Goal: Information Seeking & Learning: Stay updated

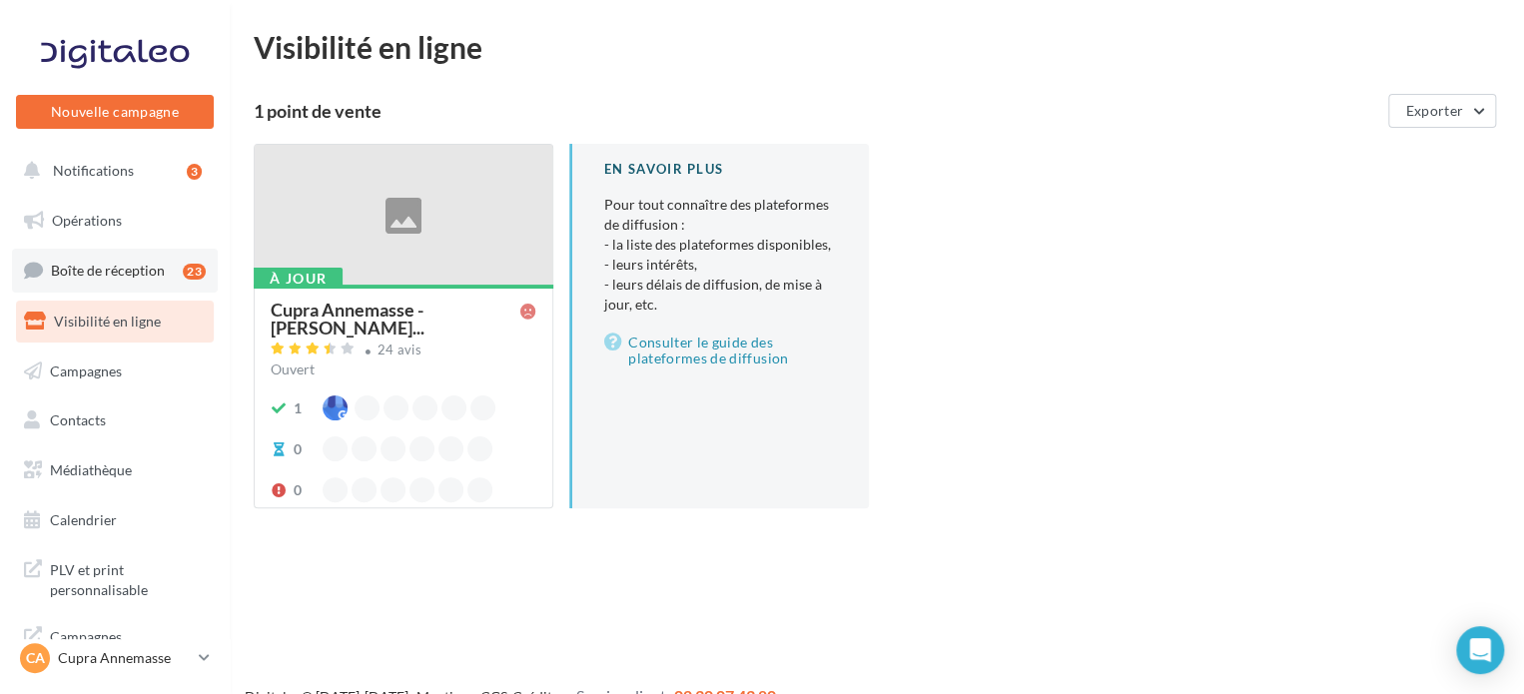
click at [161, 261] on link "Boîte de réception 23" at bounding box center [115, 270] width 206 height 43
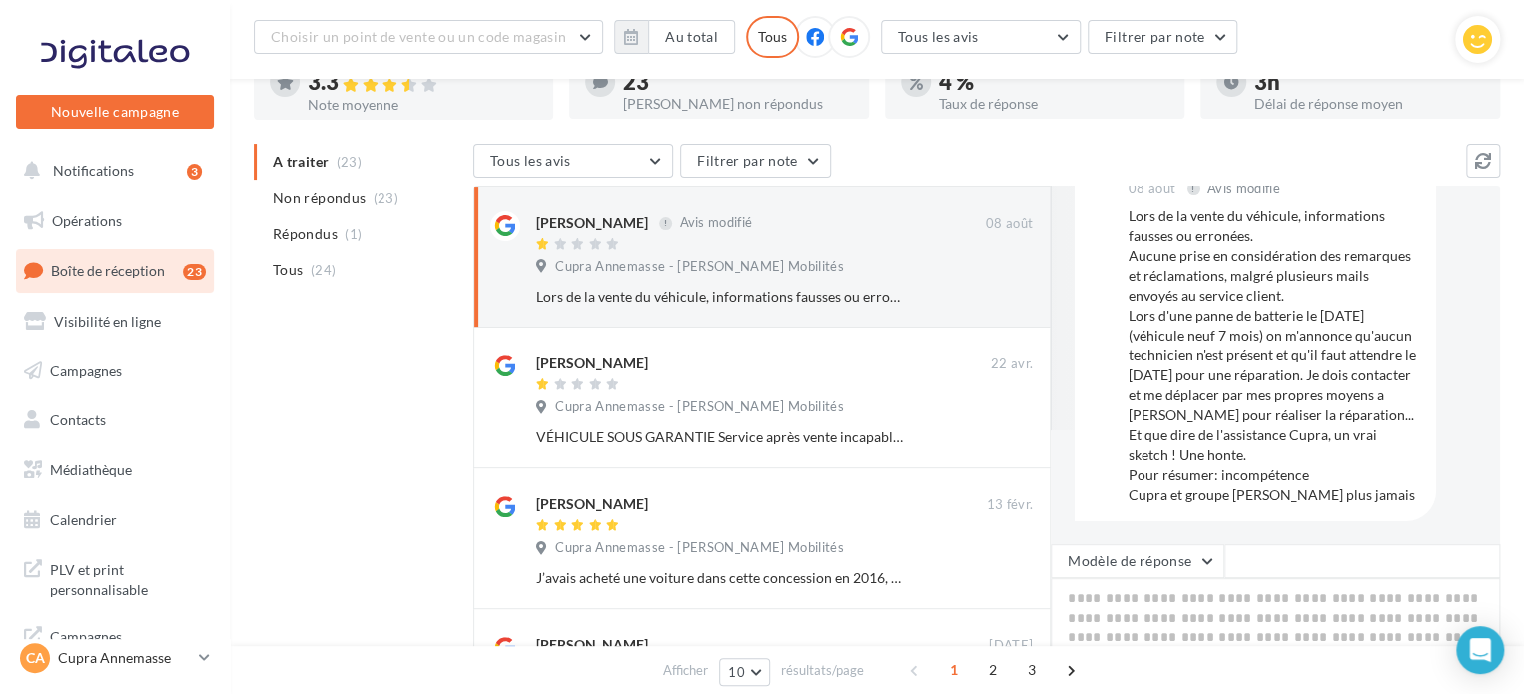
scroll to position [135, 0]
click at [77, 311] on link "Visibilité en ligne" at bounding box center [115, 322] width 206 height 42
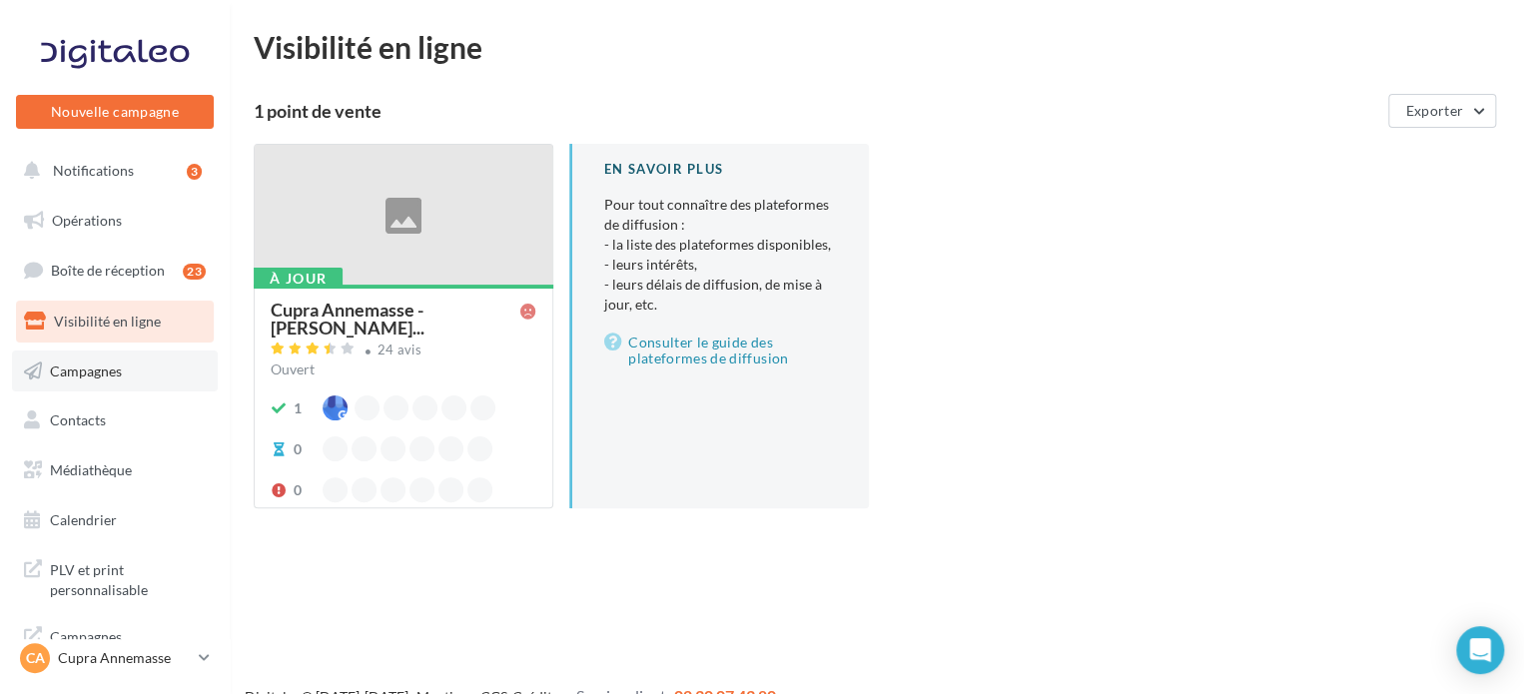
click at [97, 374] on span "Campagnes" at bounding box center [86, 370] width 72 height 17
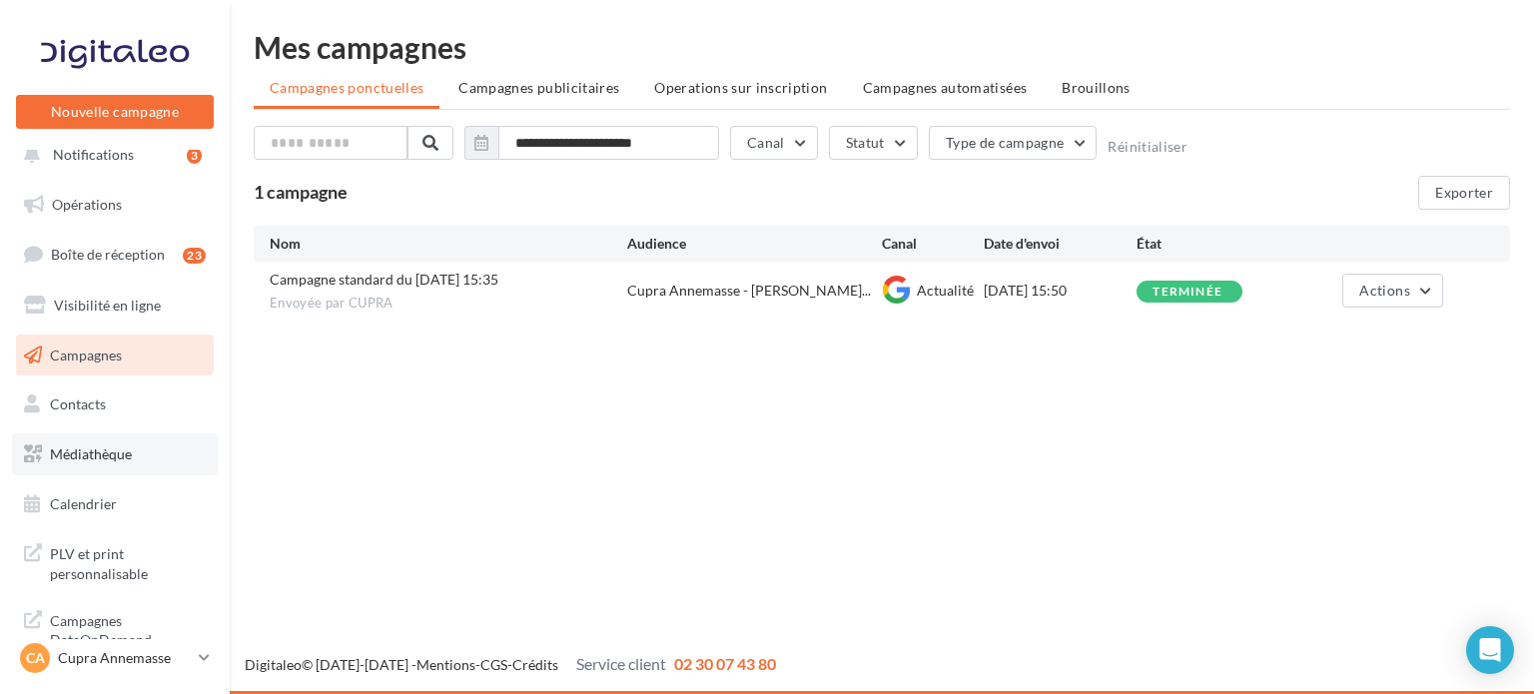
scroll to position [16, 0]
click at [105, 441] on link "Médiathèque" at bounding box center [115, 454] width 206 height 42
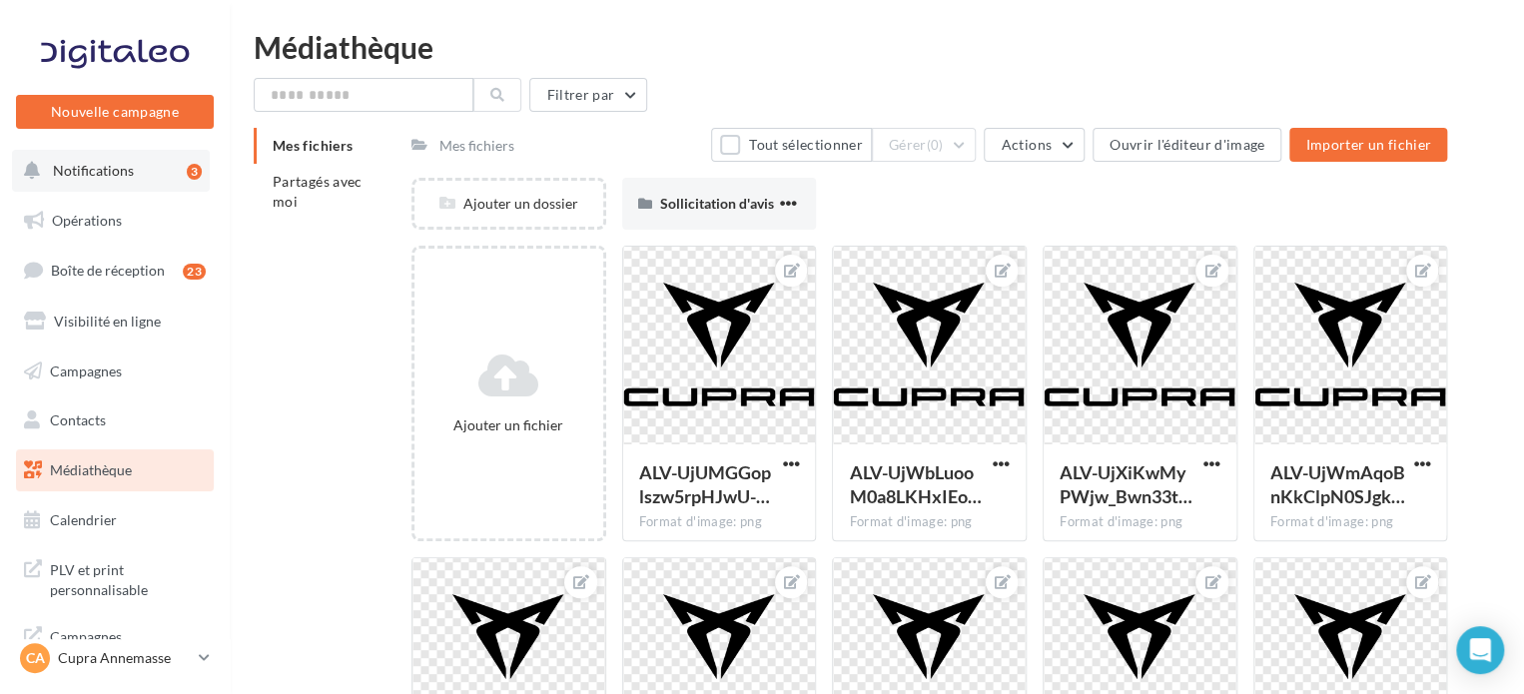
click at [196, 180] on div "3" at bounding box center [198, 171] width 23 height 28
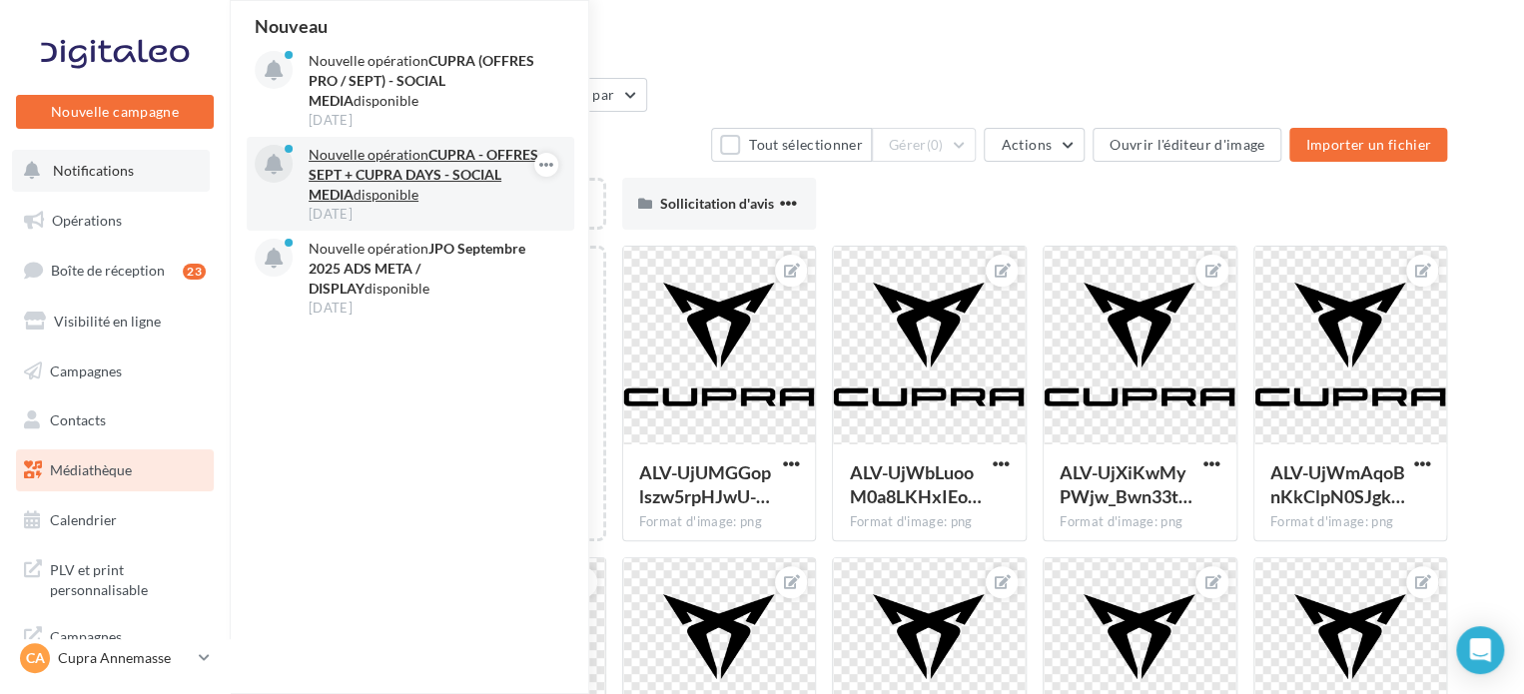
click at [467, 172] on strong "CUPRA - OFFRES SEPT + CUPRA DAYS - SOCIAL MEDIA" at bounding box center [424, 174] width 230 height 57
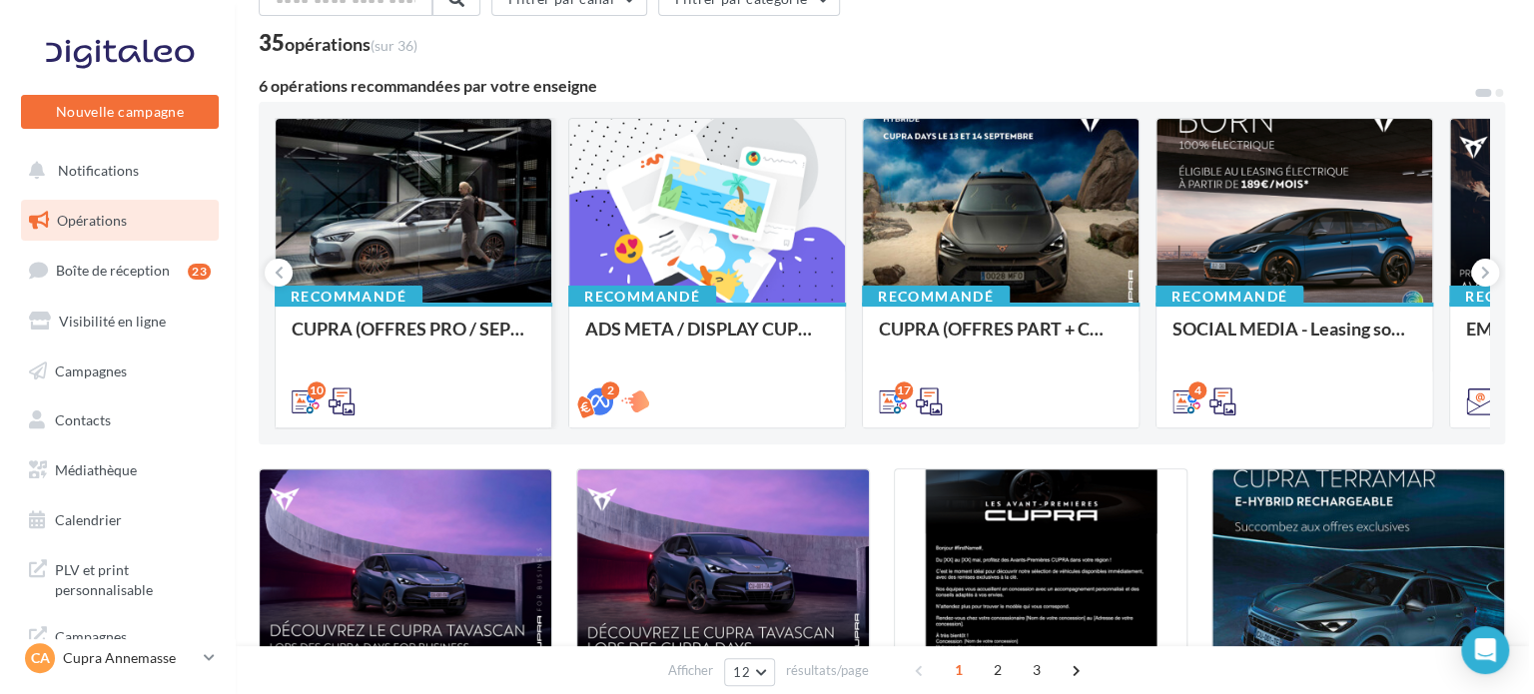
scroll to position [102, 0]
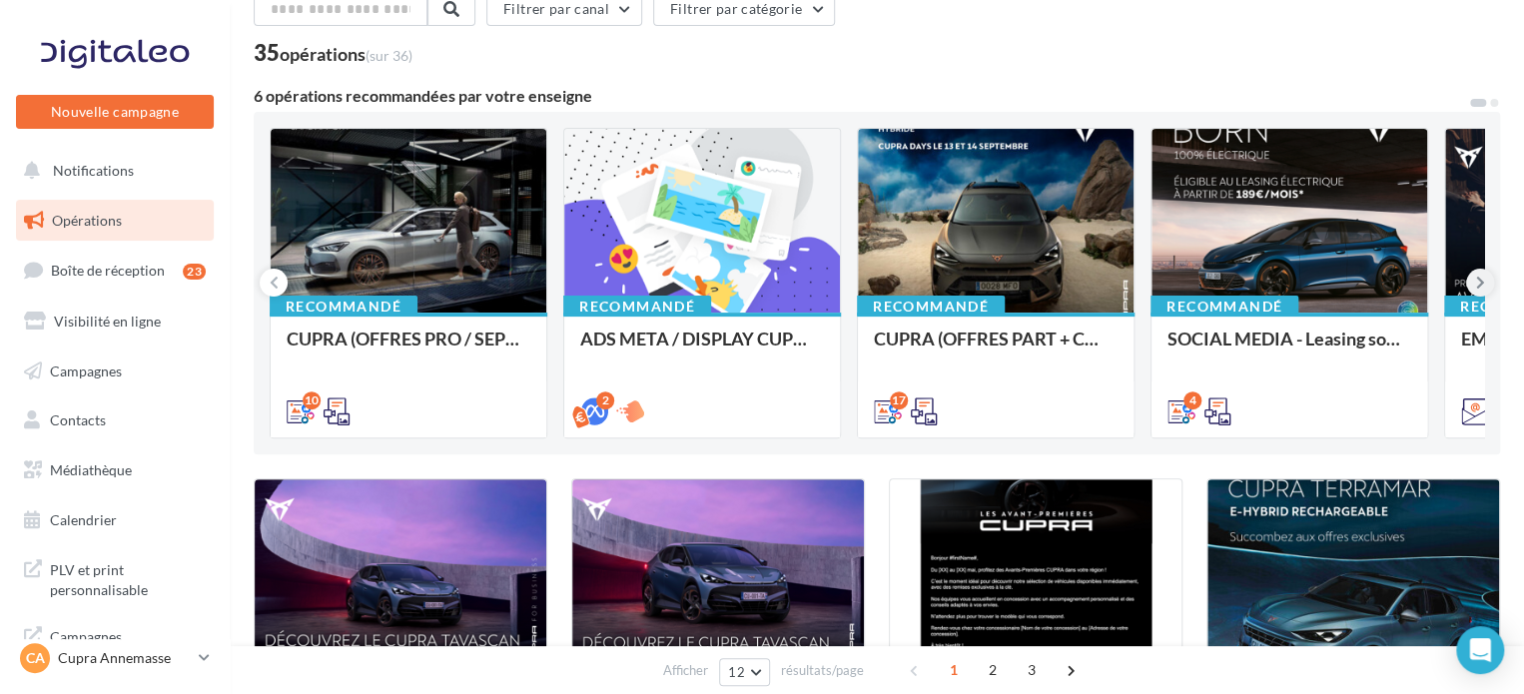
click at [1482, 277] on icon at bounding box center [1480, 283] width 9 height 20
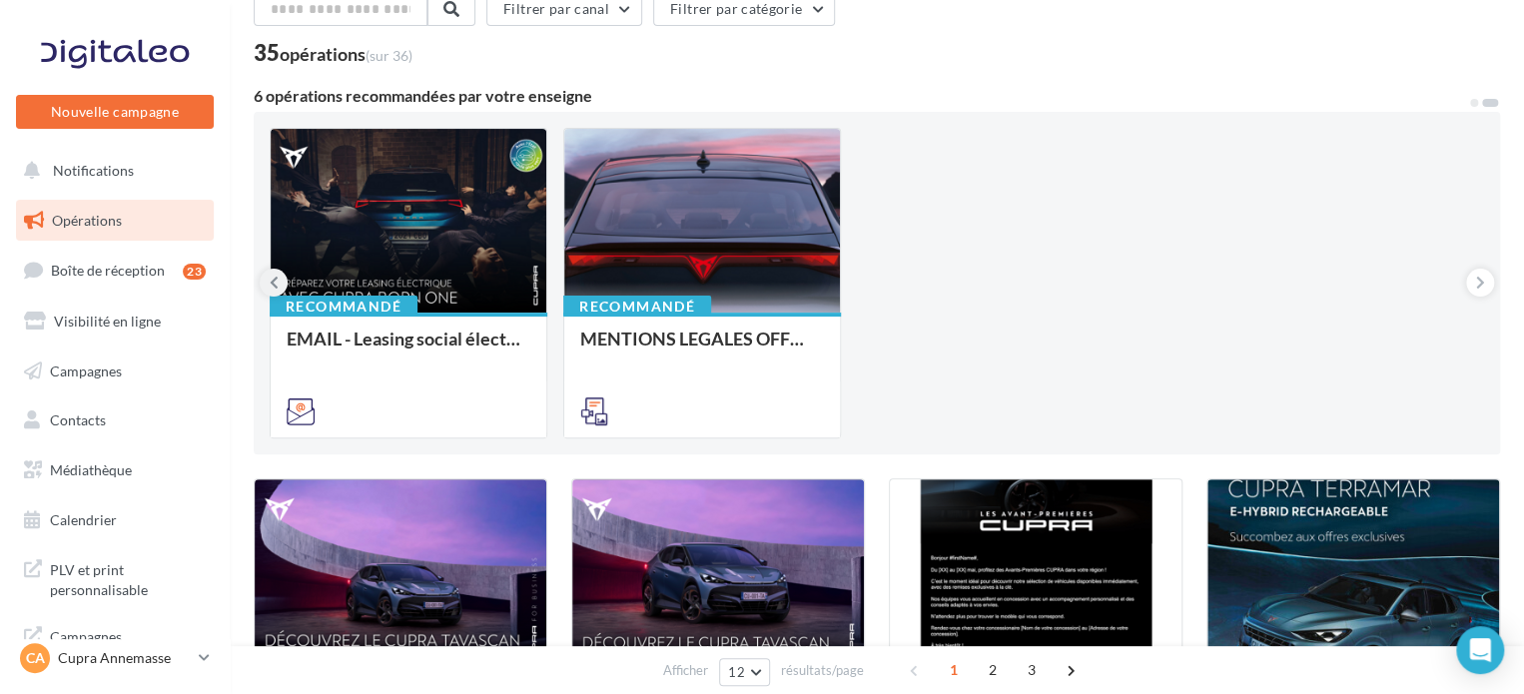
click at [276, 279] on icon at bounding box center [274, 283] width 9 height 20
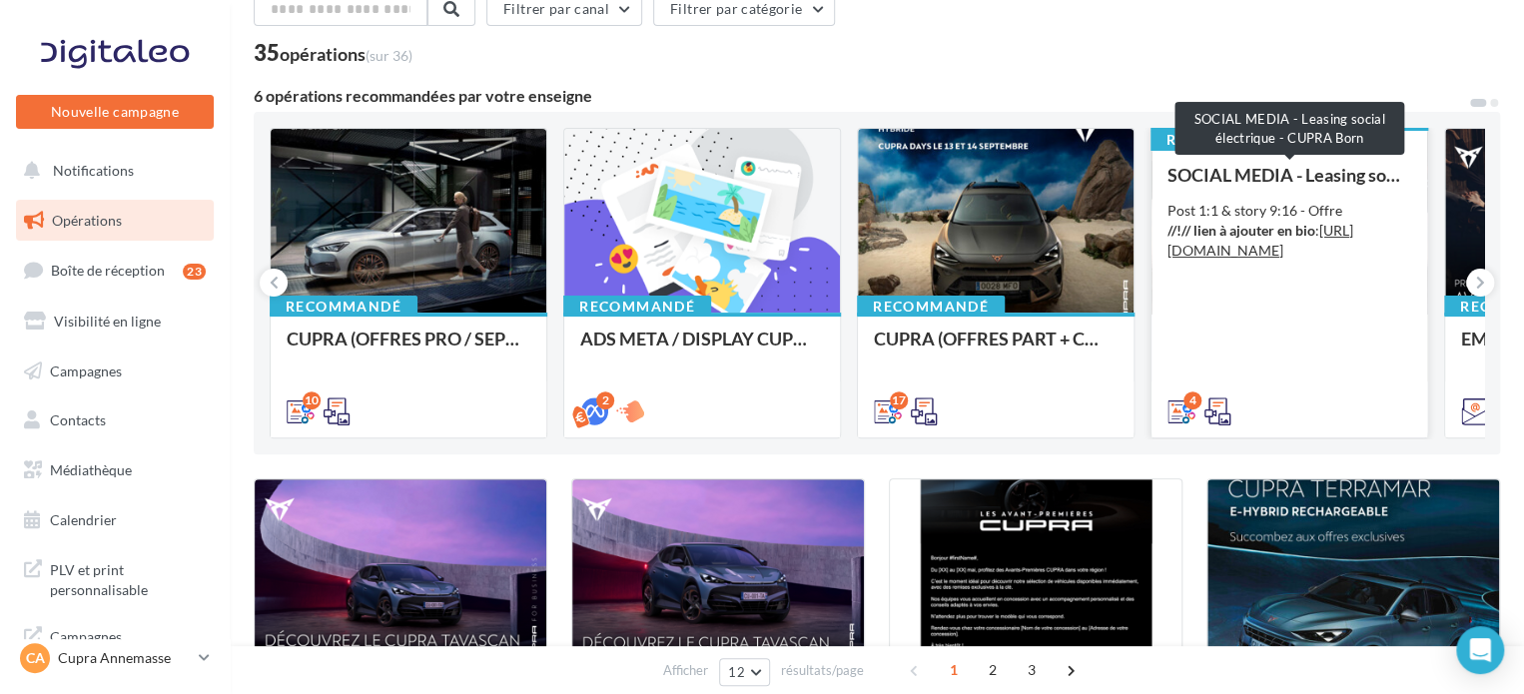
click at [1287, 176] on div "SOCIAL MEDIA - Leasing social électrique - CUPRA Born" at bounding box center [1289, 175] width 244 height 20
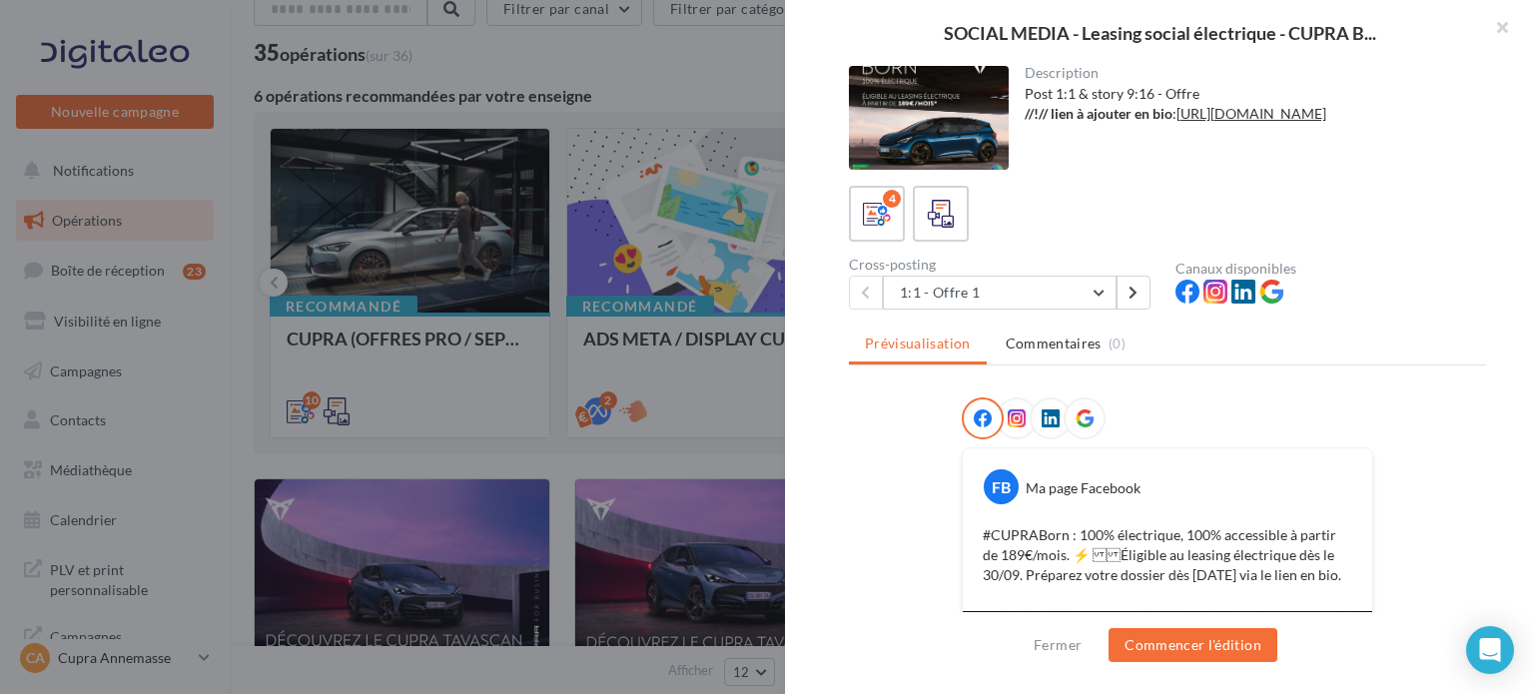
scroll to position [2, 0]
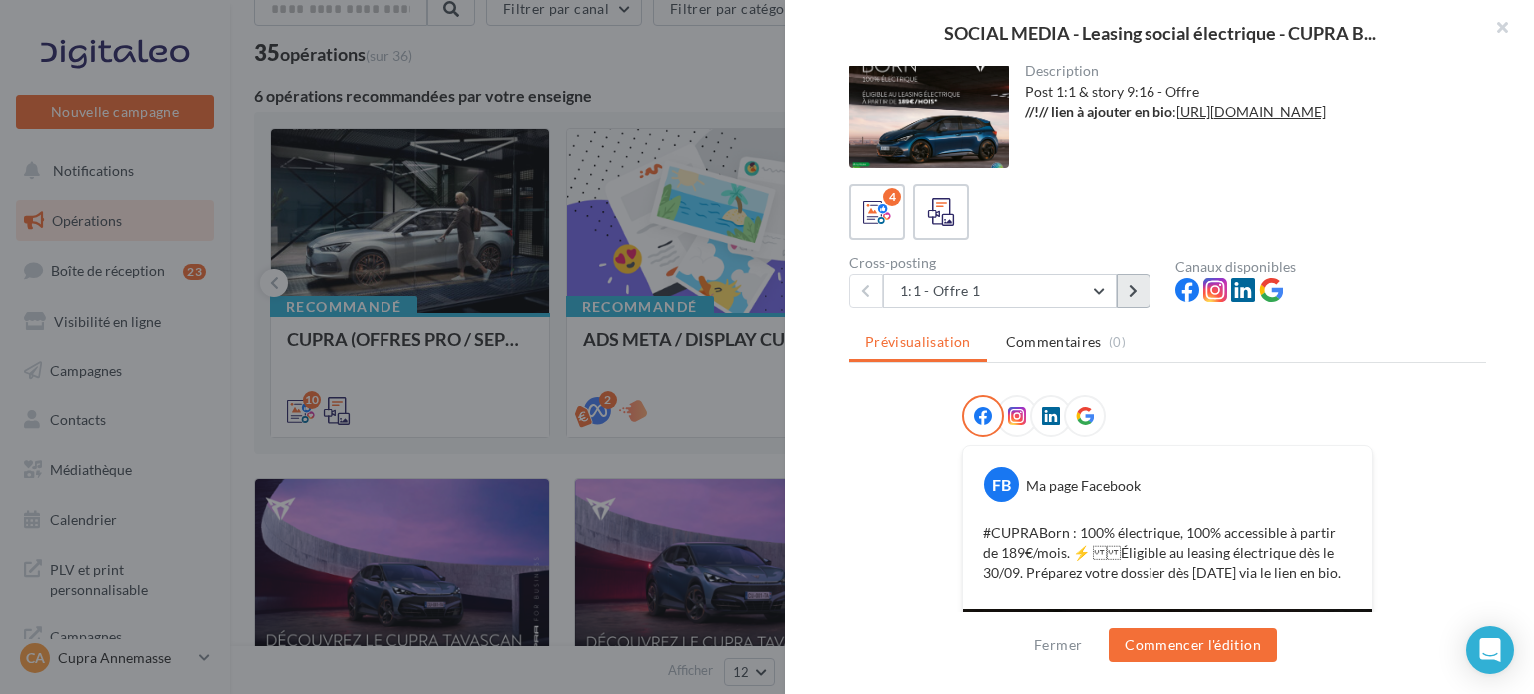
click at [1124, 289] on button at bounding box center [1133, 291] width 34 height 34
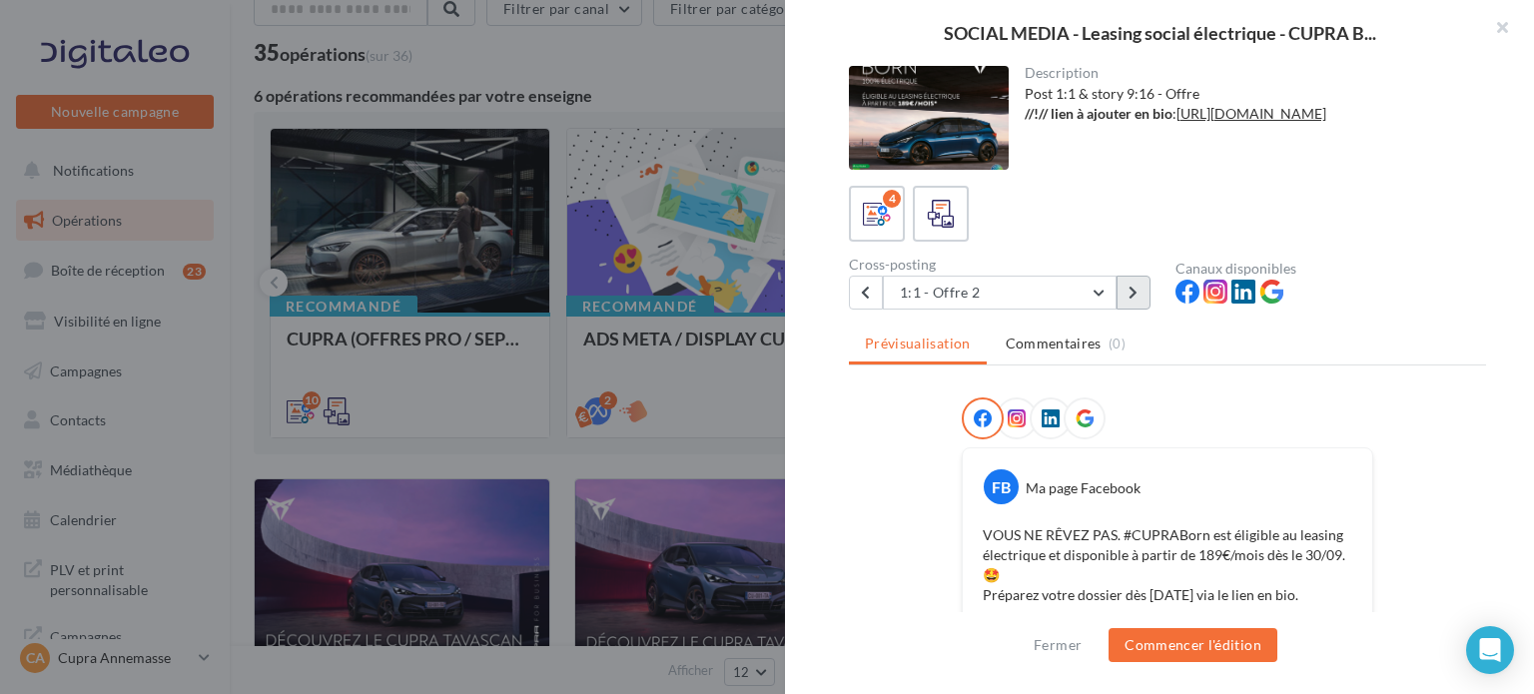
click at [1124, 289] on button at bounding box center [1133, 293] width 34 height 34
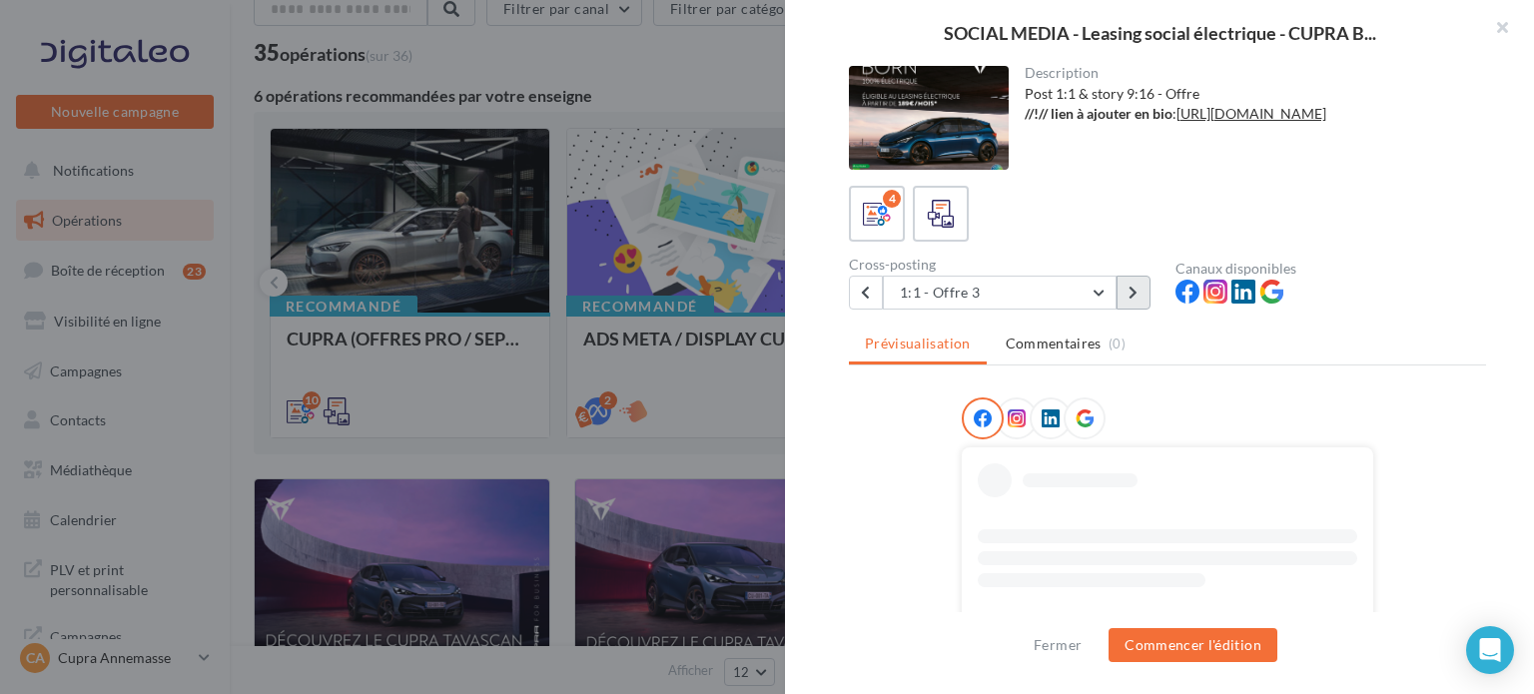
click at [1124, 289] on button at bounding box center [1133, 293] width 34 height 34
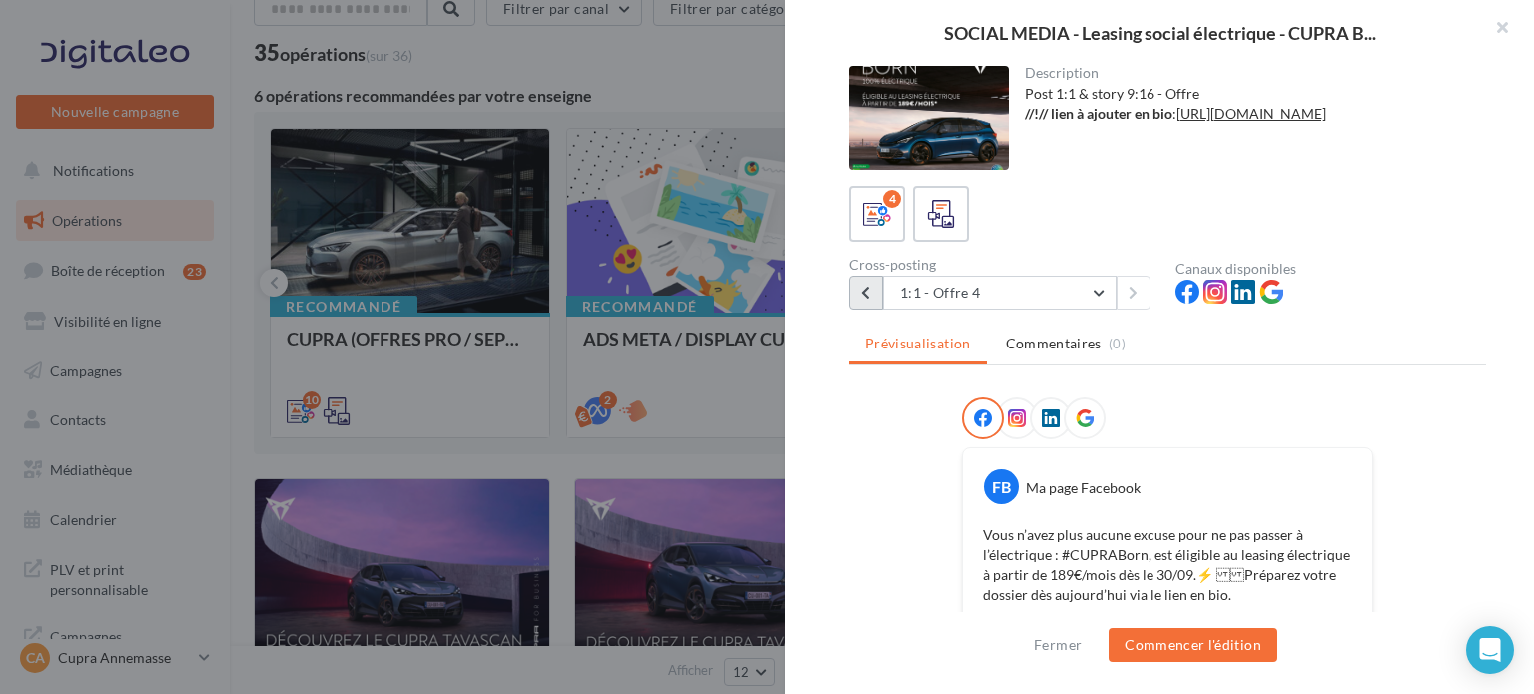
click at [868, 291] on icon at bounding box center [865, 293] width 9 height 14
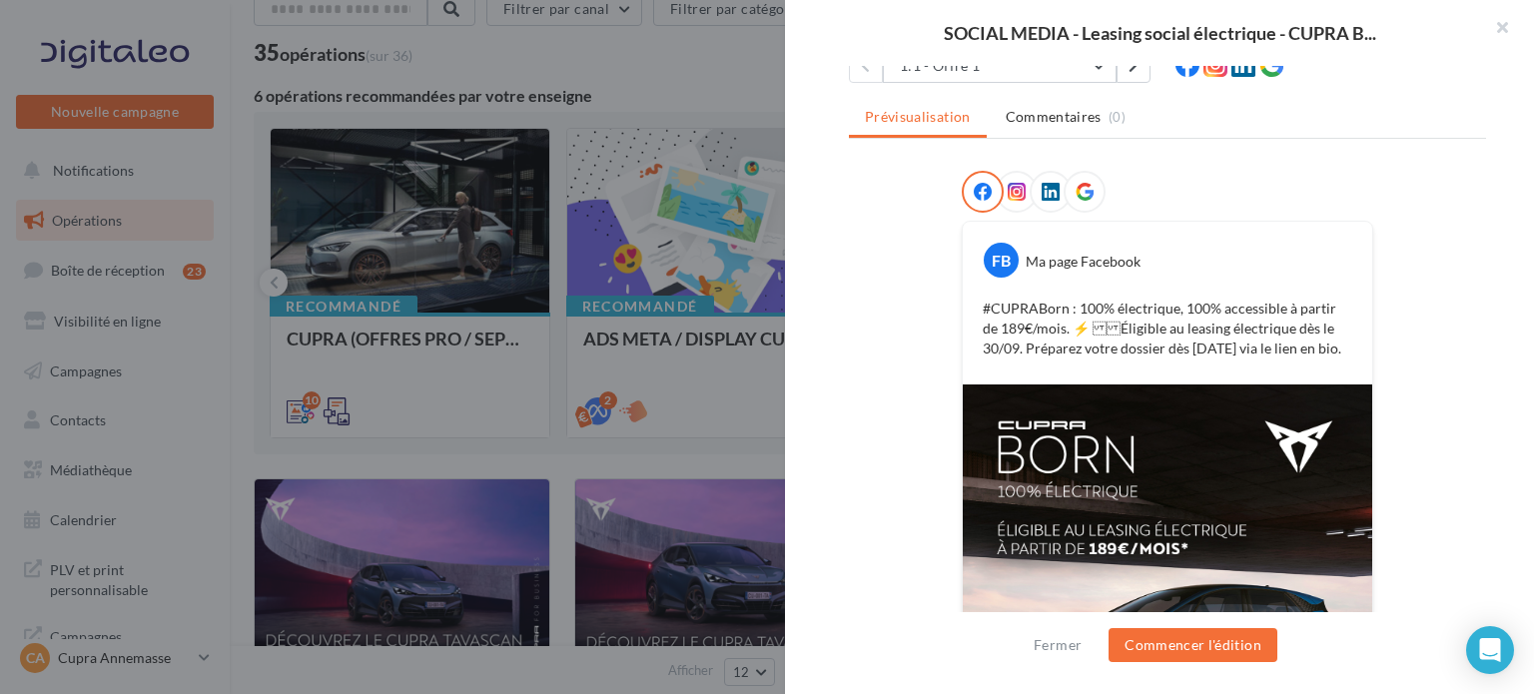
scroll to position [220, 0]
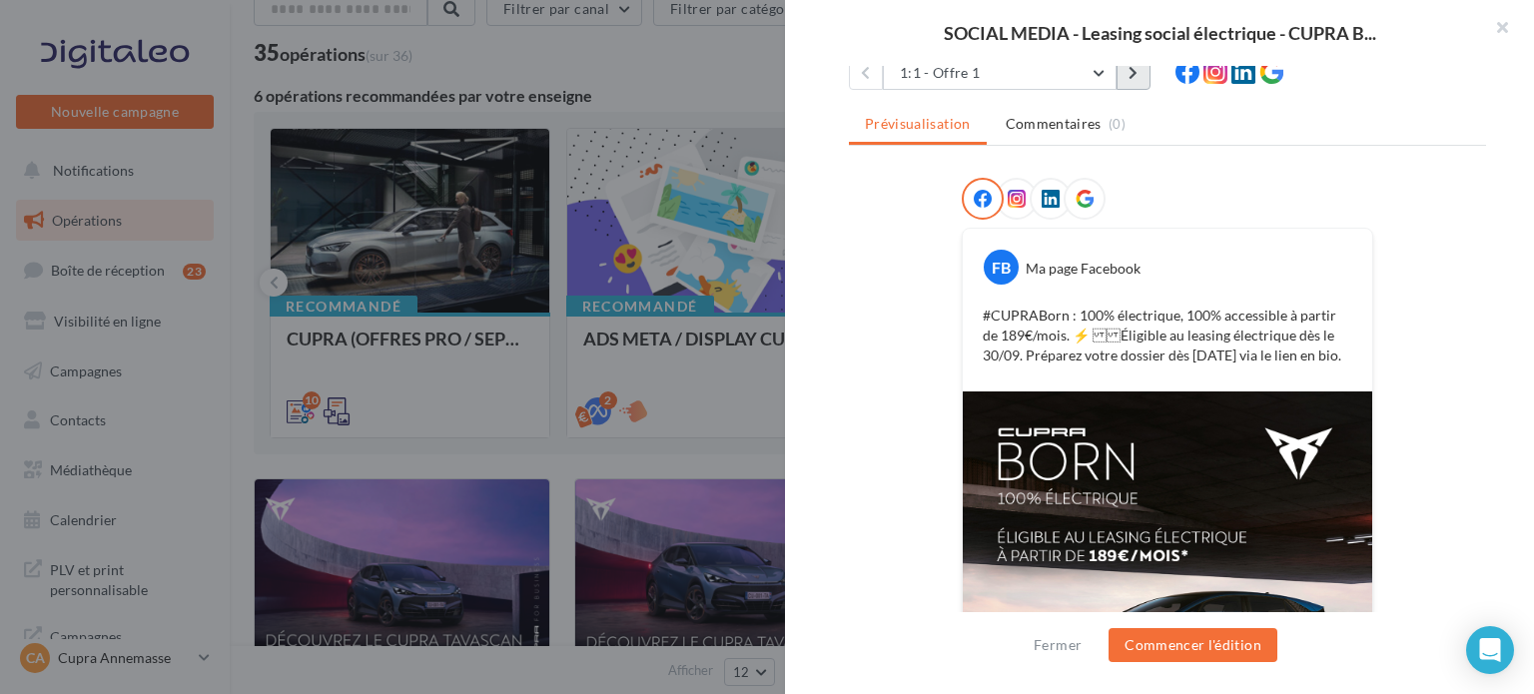
click at [1129, 71] on icon at bounding box center [1132, 73] width 9 height 14
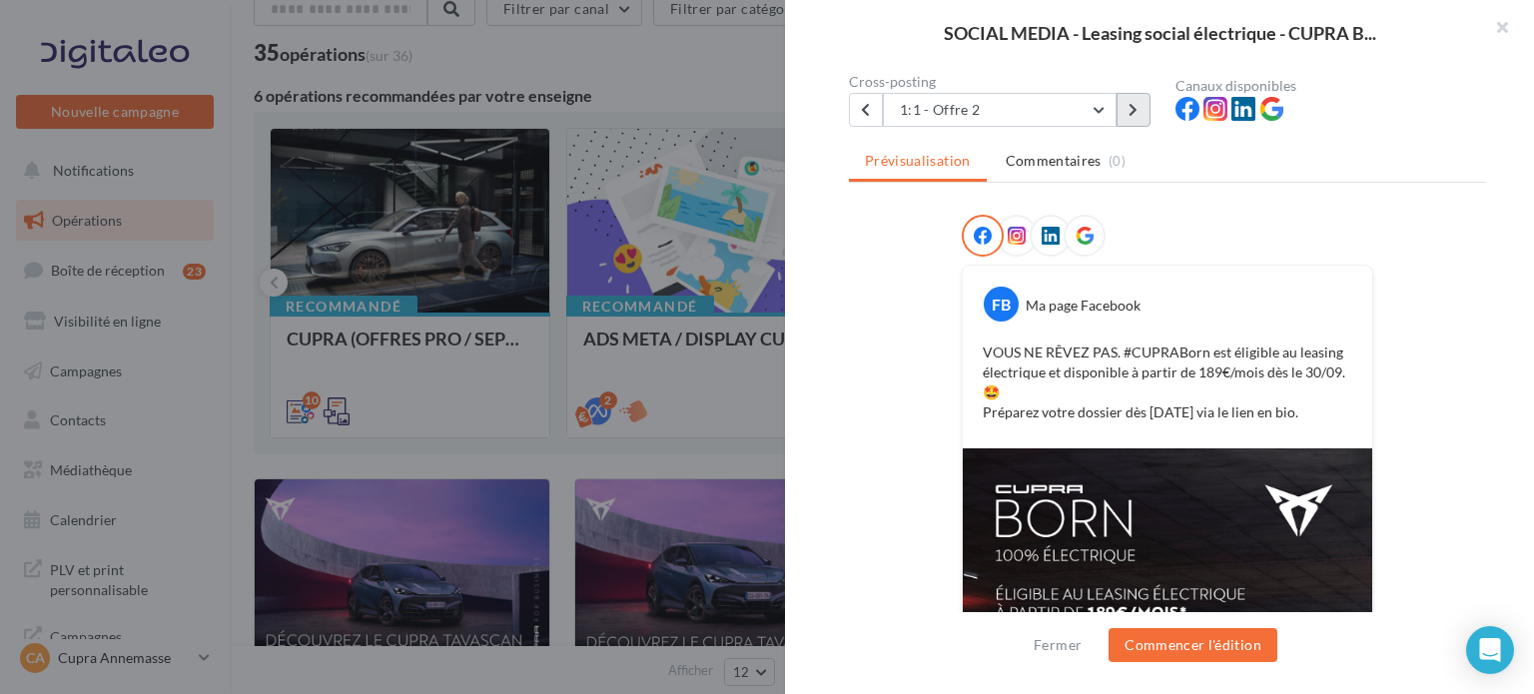
scroll to position [178, 0]
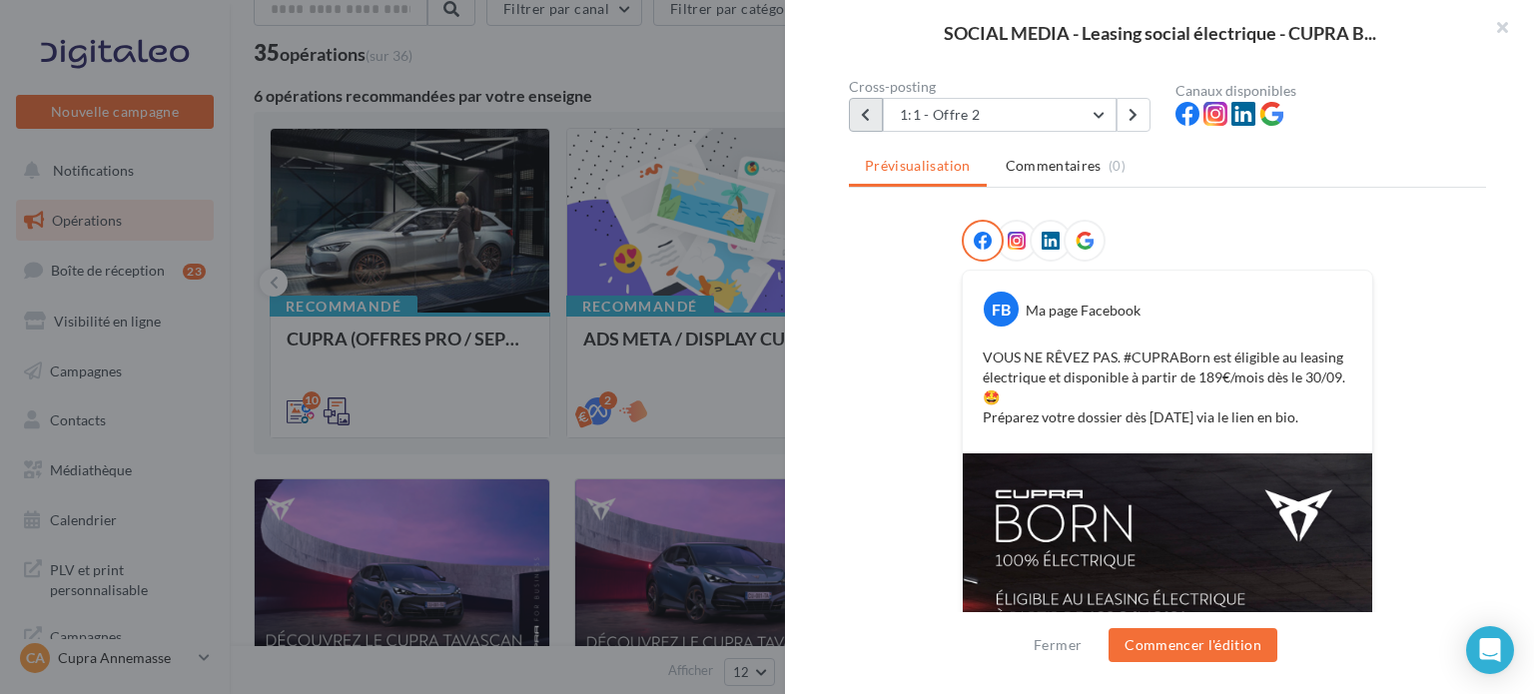
click at [876, 120] on button at bounding box center [866, 115] width 34 height 34
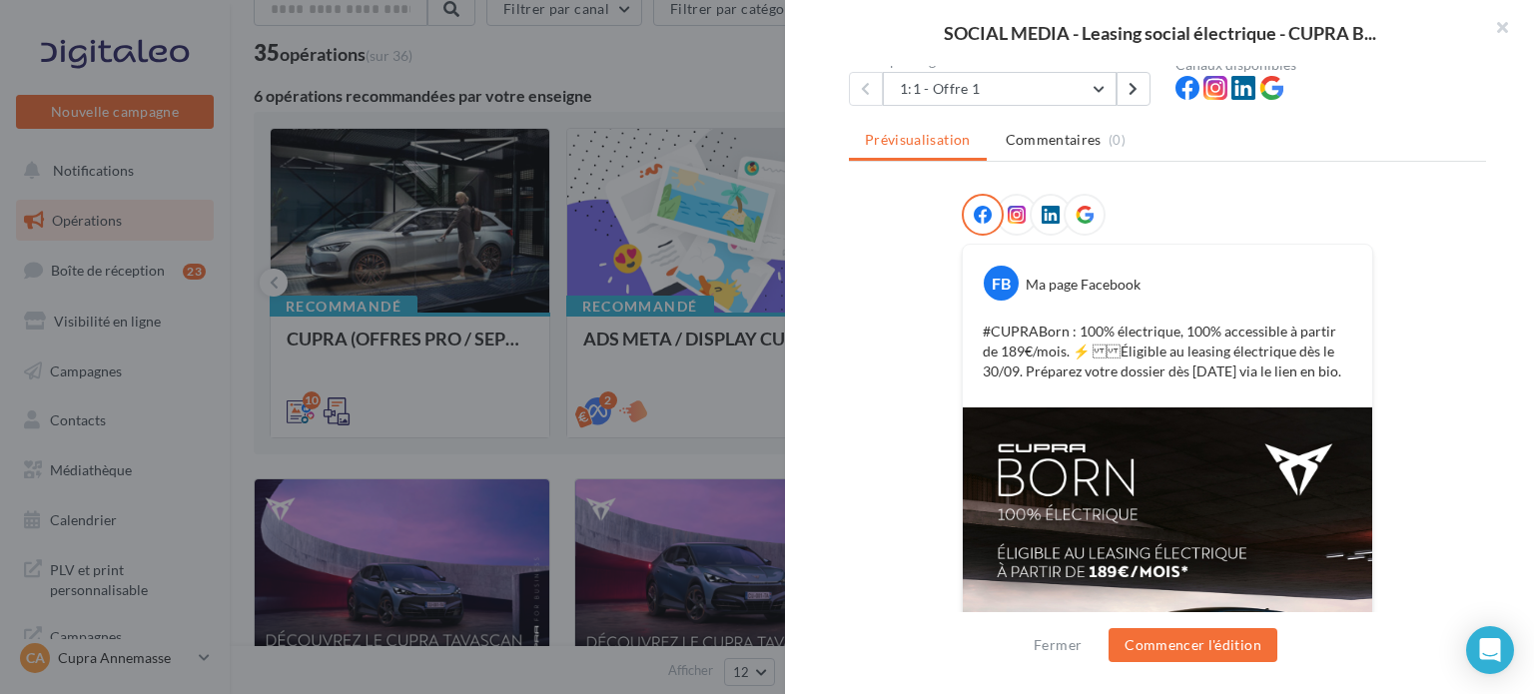
scroll to position [0, 0]
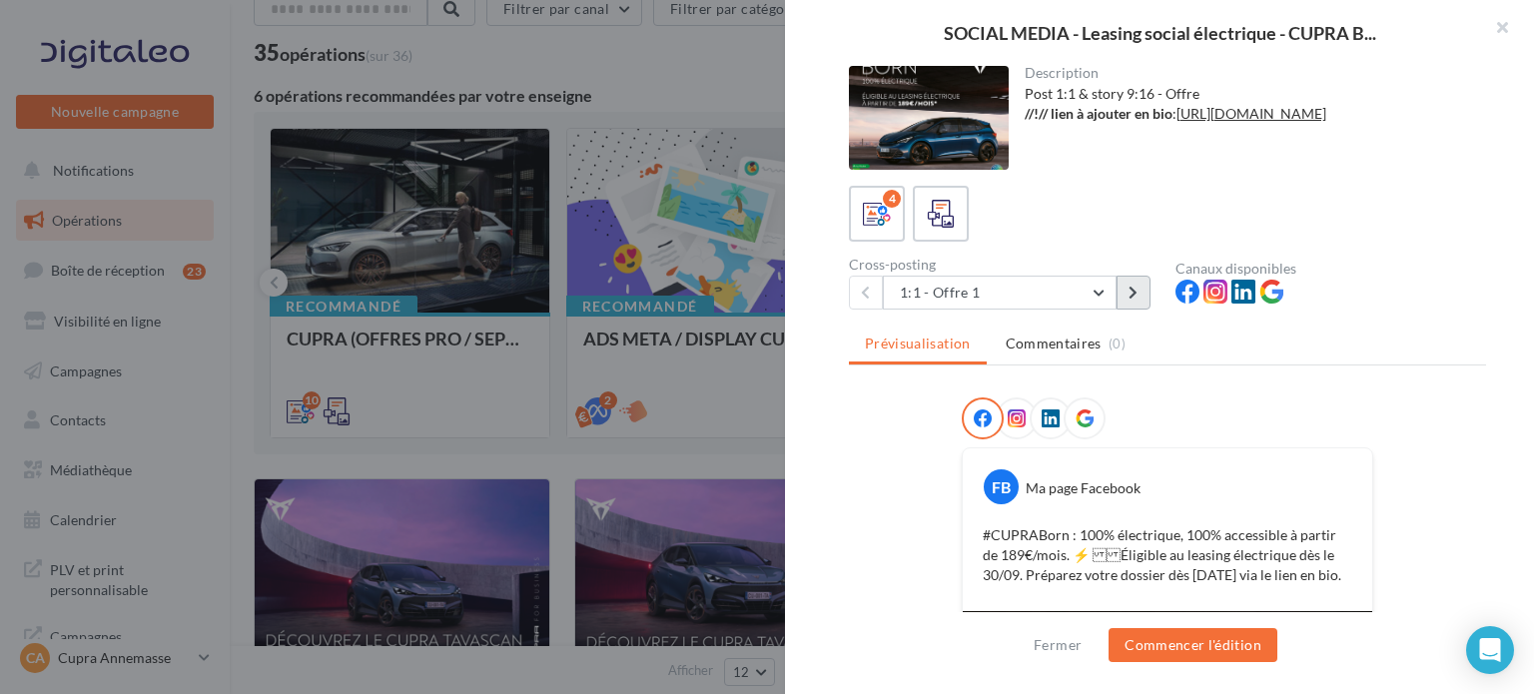
click at [1146, 290] on button at bounding box center [1133, 293] width 34 height 34
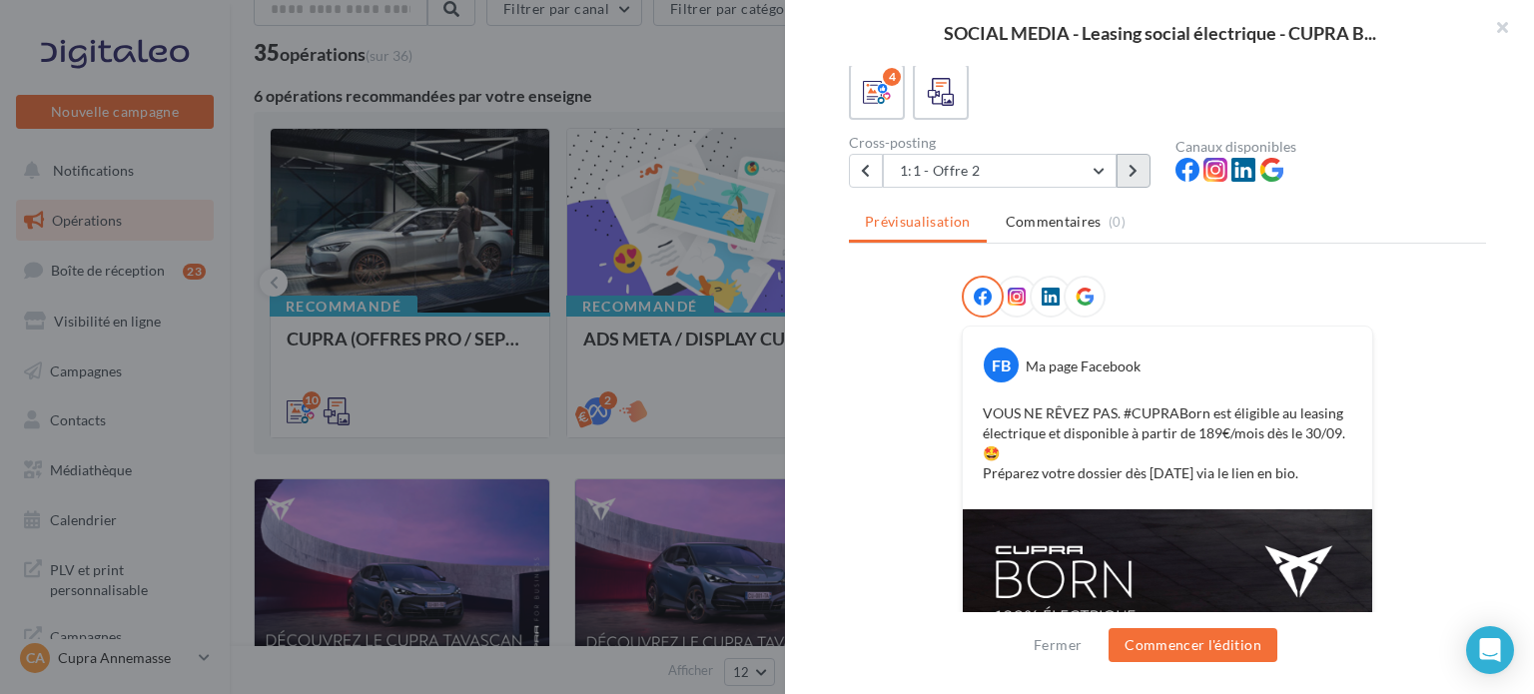
scroll to position [121, 0]
click at [1104, 171] on button "1:1 - Offre 2" at bounding box center [1000, 172] width 234 height 34
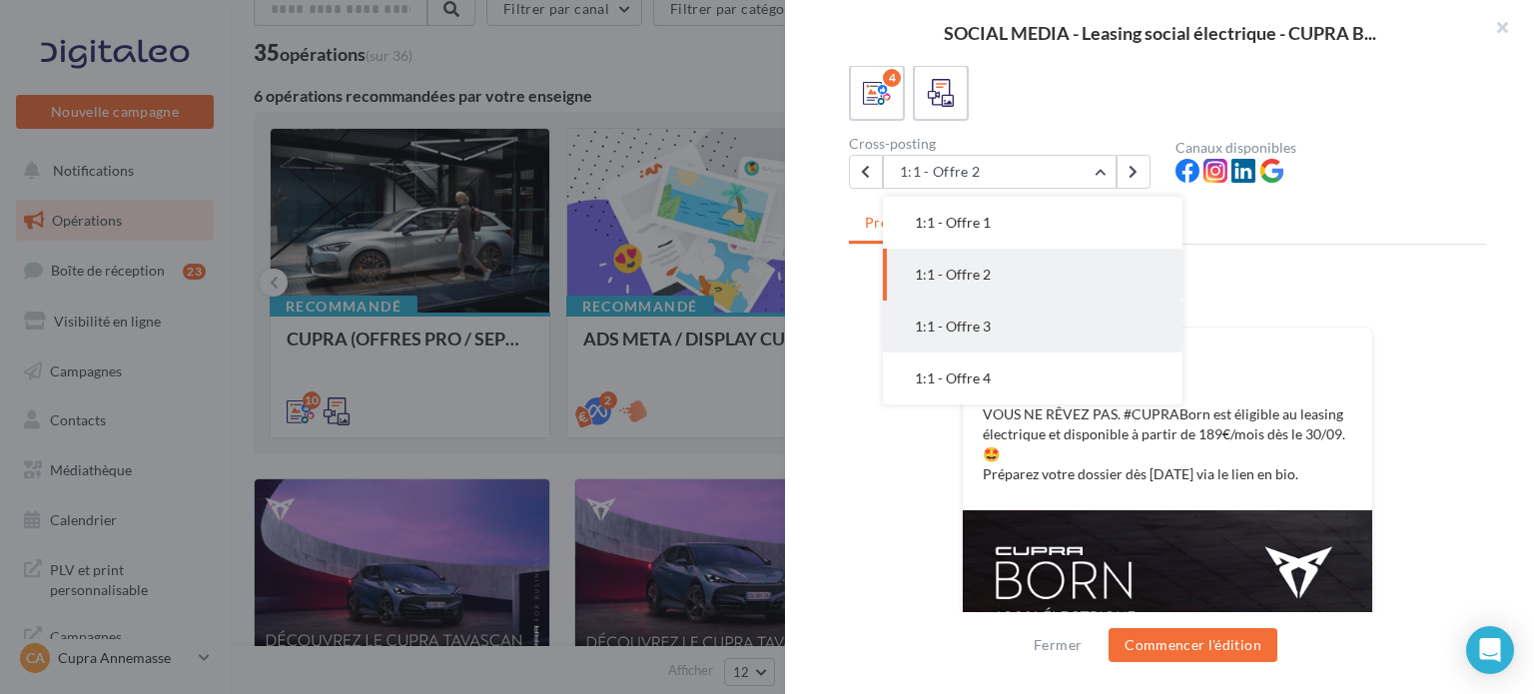
click at [1017, 348] on button "1:1 - Offre 3" at bounding box center [1033, 327] width 300 height 52
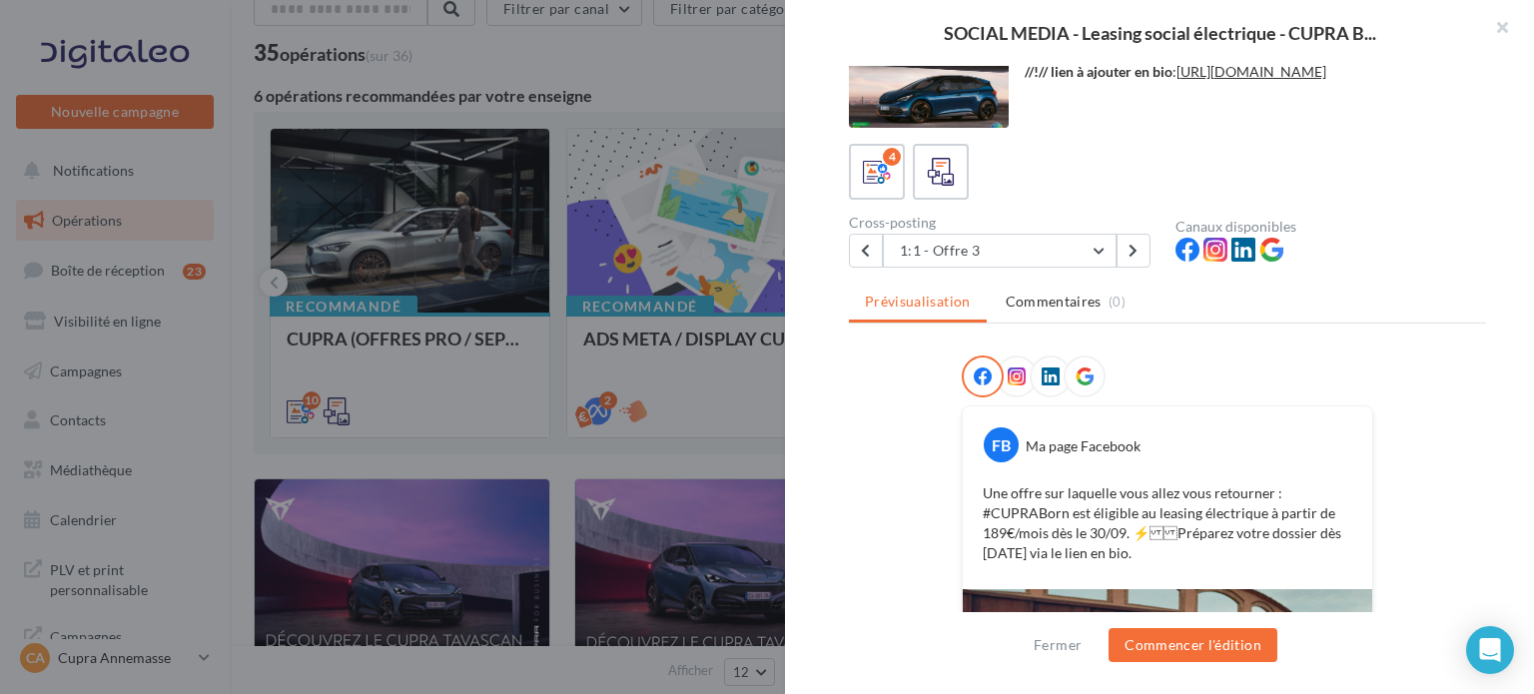
scroll to position [0, 0]
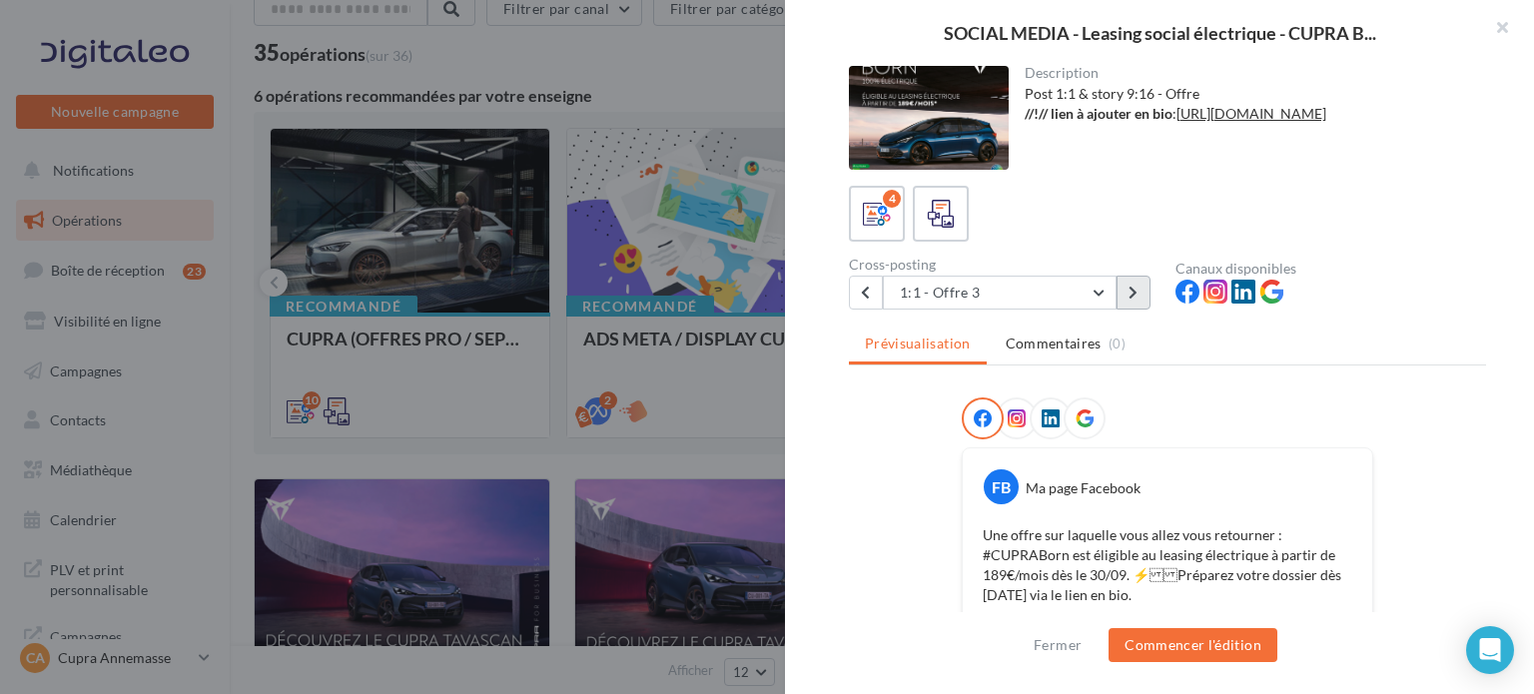
click at [1120, 296] on button at bounding box center [1133, 293] width 34 height 34
click at [860, 293] on button at bounding box center [866, 293] width 34 height 34
click at [1510, 30] on button "button" at bounding box center [1494, 30] width 80 height 60
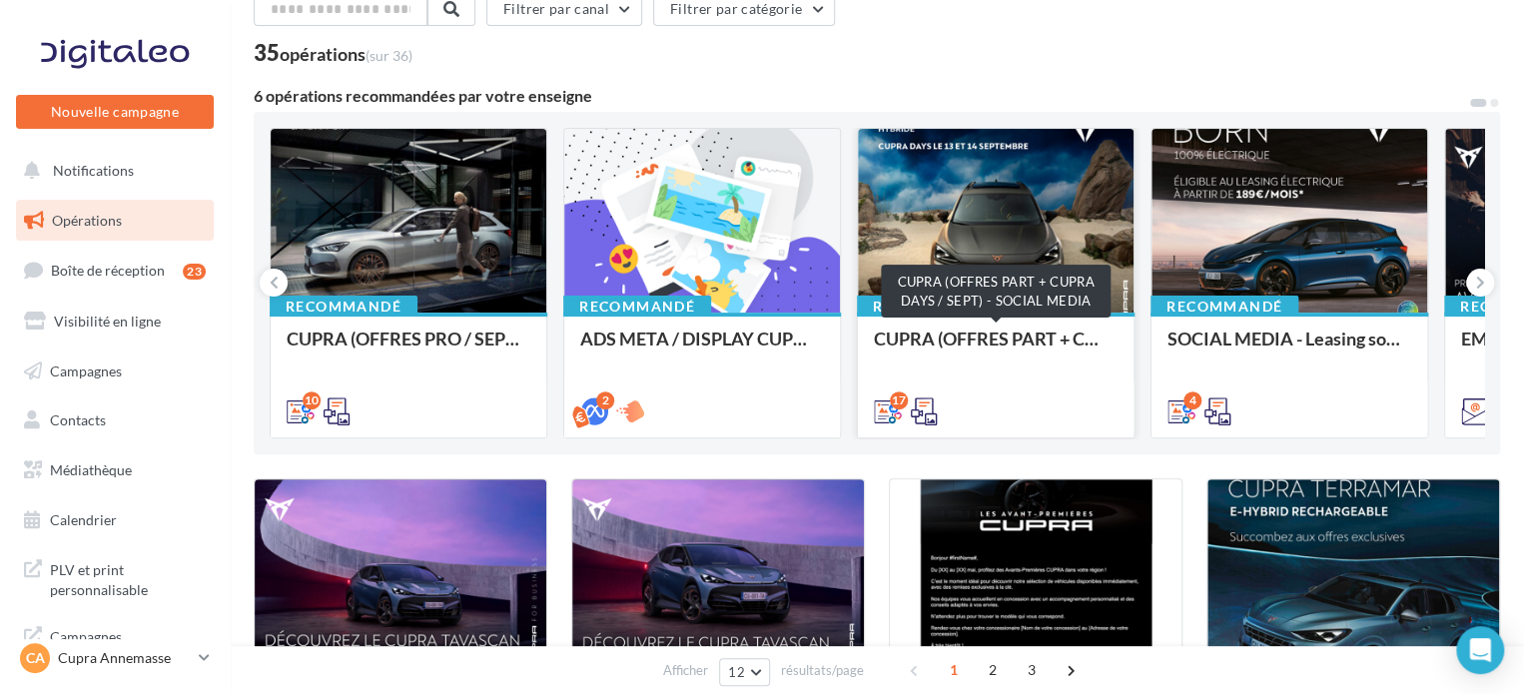
click at [1040, 339] on div "CUPRA (OFFRES PART + CUPRA DAYS / SEPT) - SOCIAL MEDIA" at bounding box center [996, 349] width 244 height 40
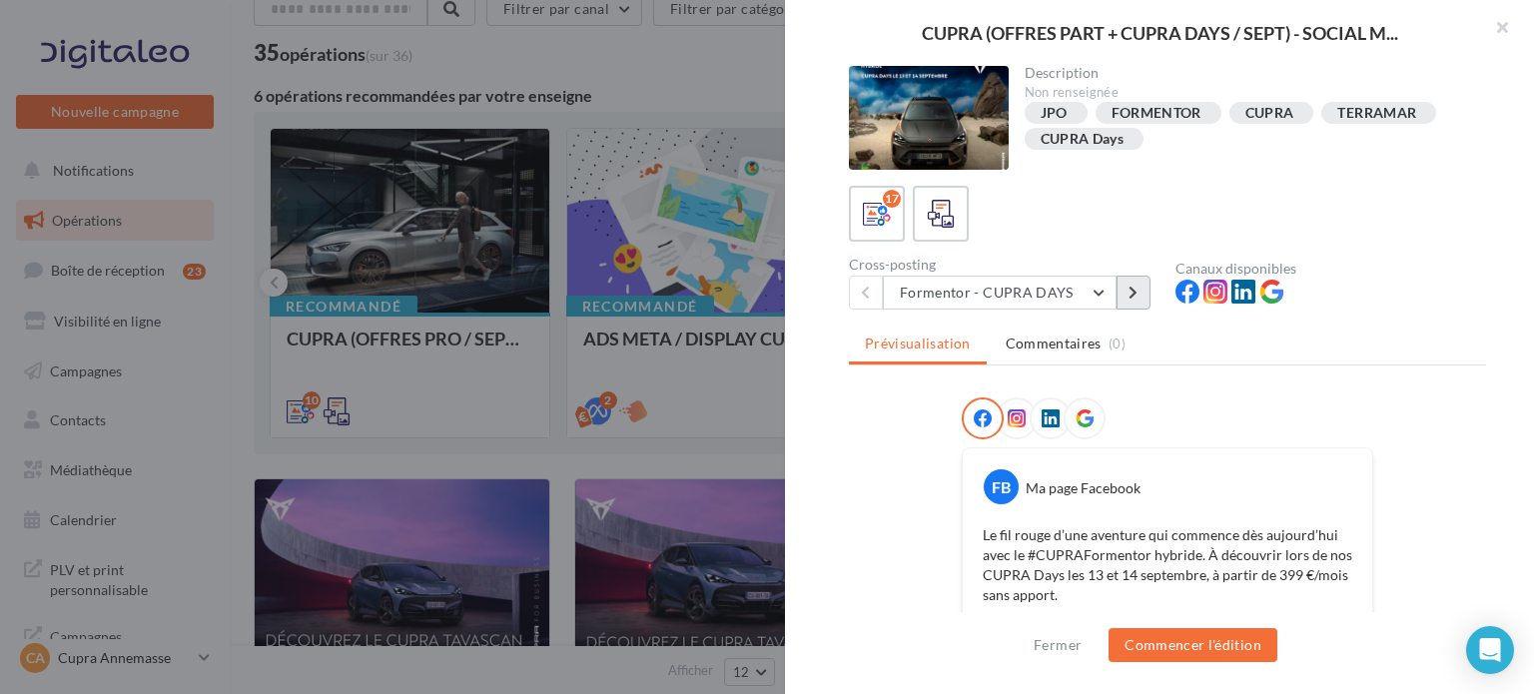
click at [1134, 289] on icon at bounding box center [1132, 293] width 9 height 14
click at [1132, 304] on button at bounding box center [1133, 293] width 34 height 34
click at [1130, 293] on icon at bounding box center [1132, 293] width 9 height 14
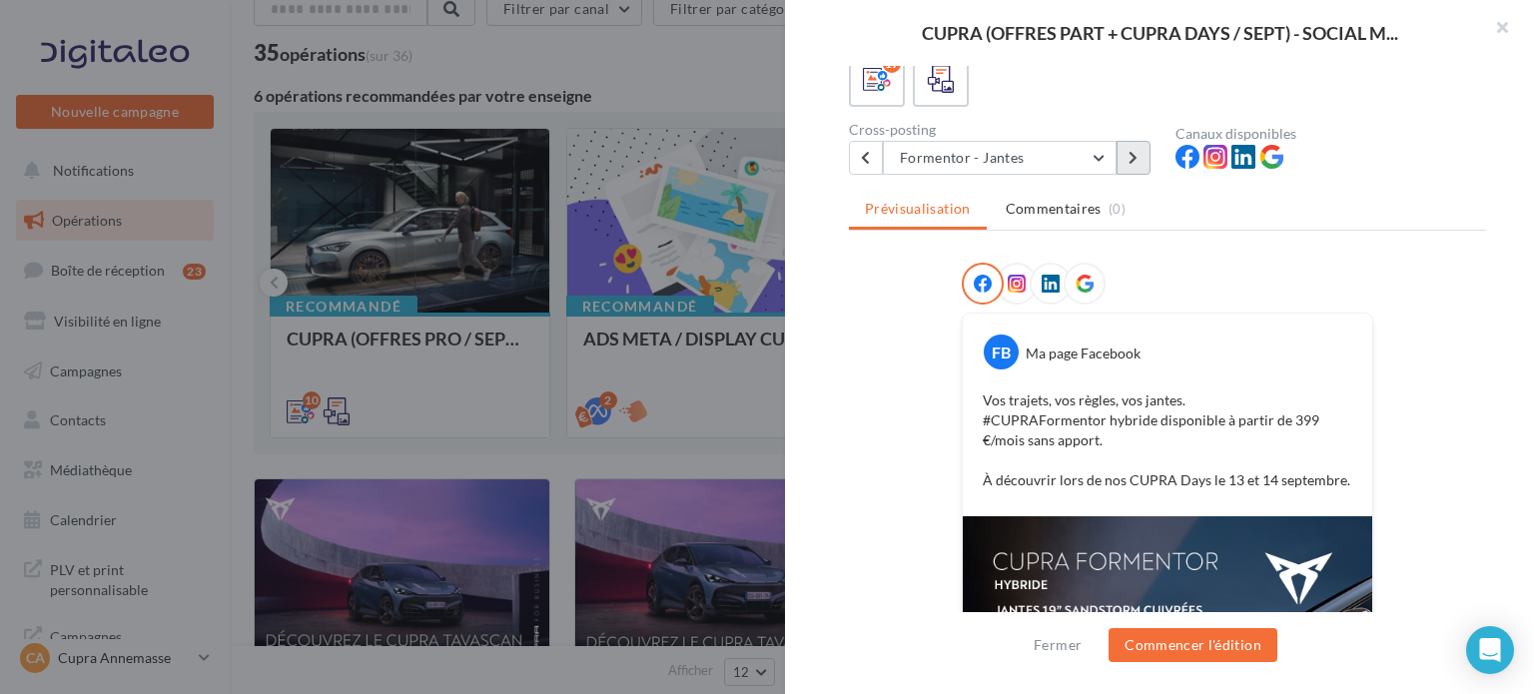
scroll to position [115, 0]
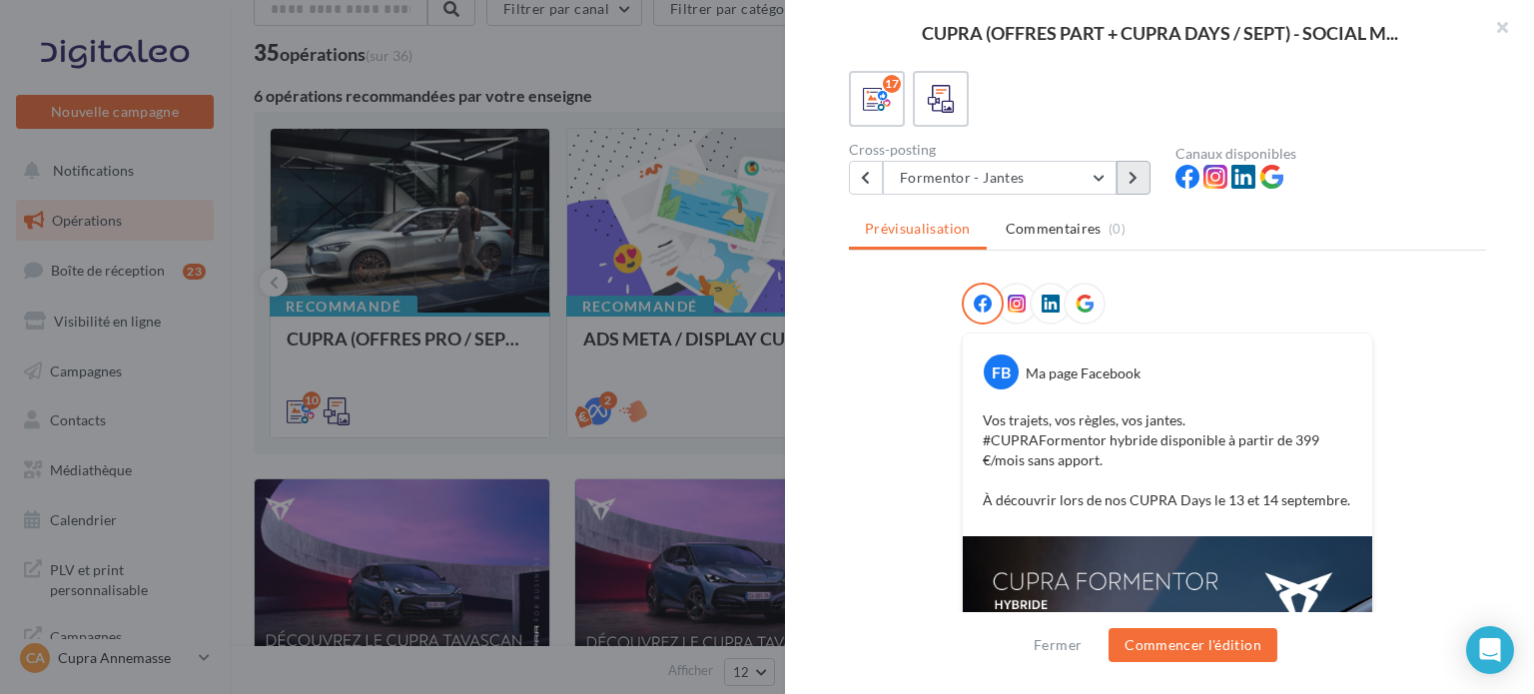
click at [1138, 181] on button at bounding box center [1133, 178] width 34 height 34
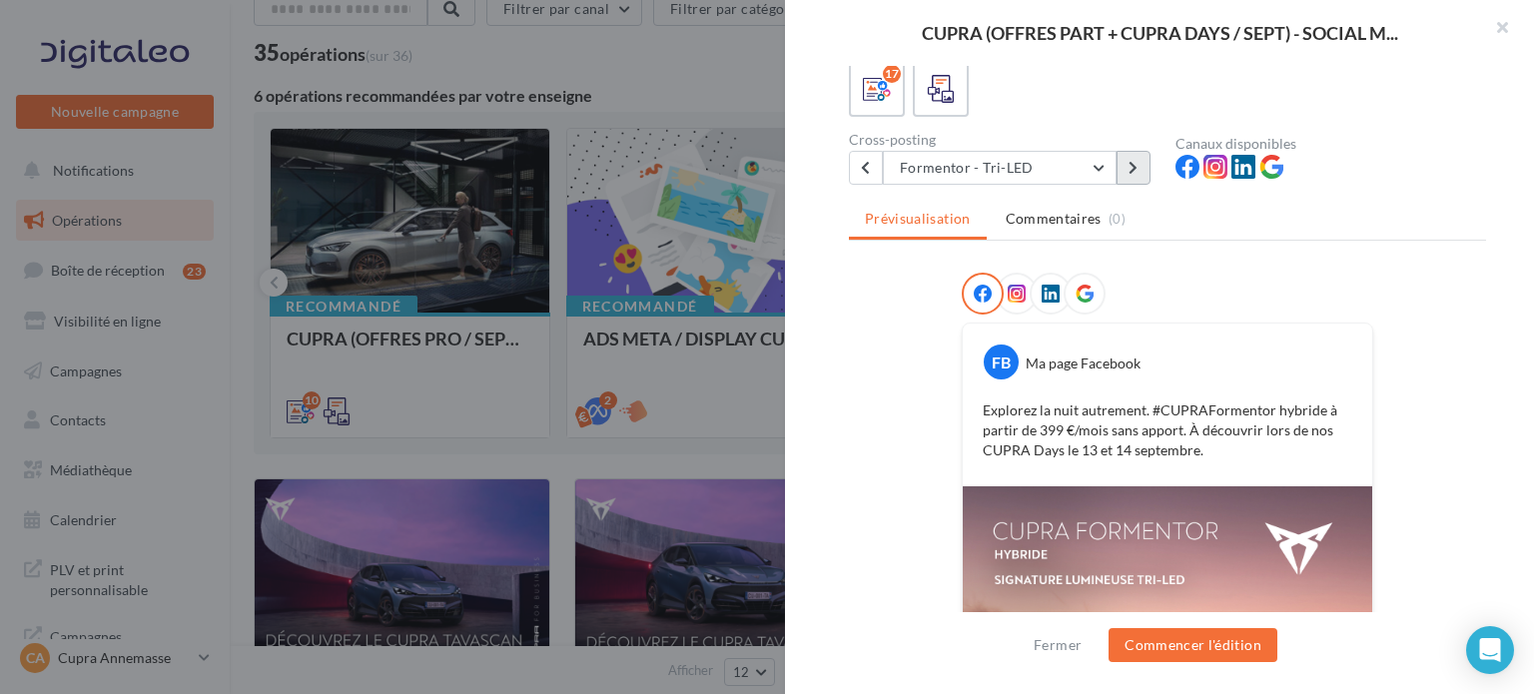
scroll to position [107, 0]
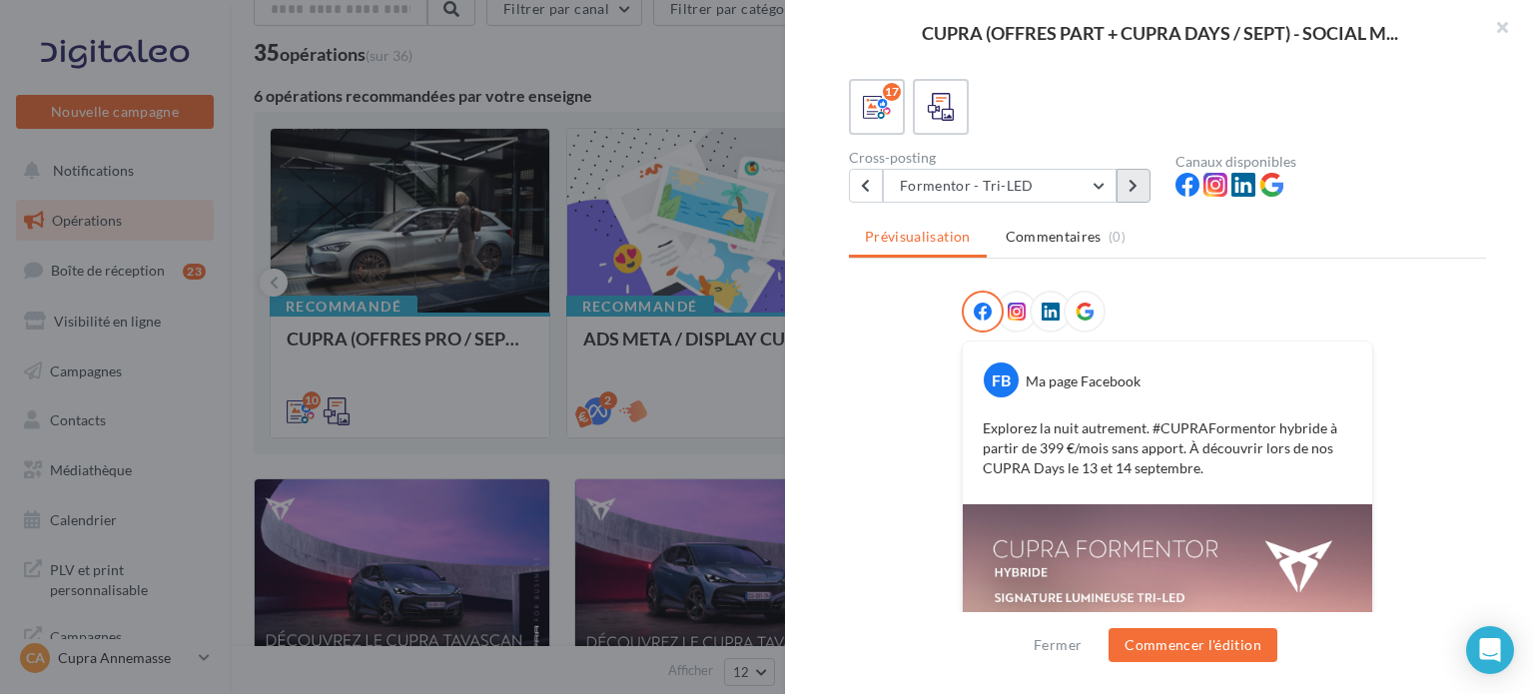
click at [1132, 187] on icon at bounding box center [1132, 186] width 9 height 14
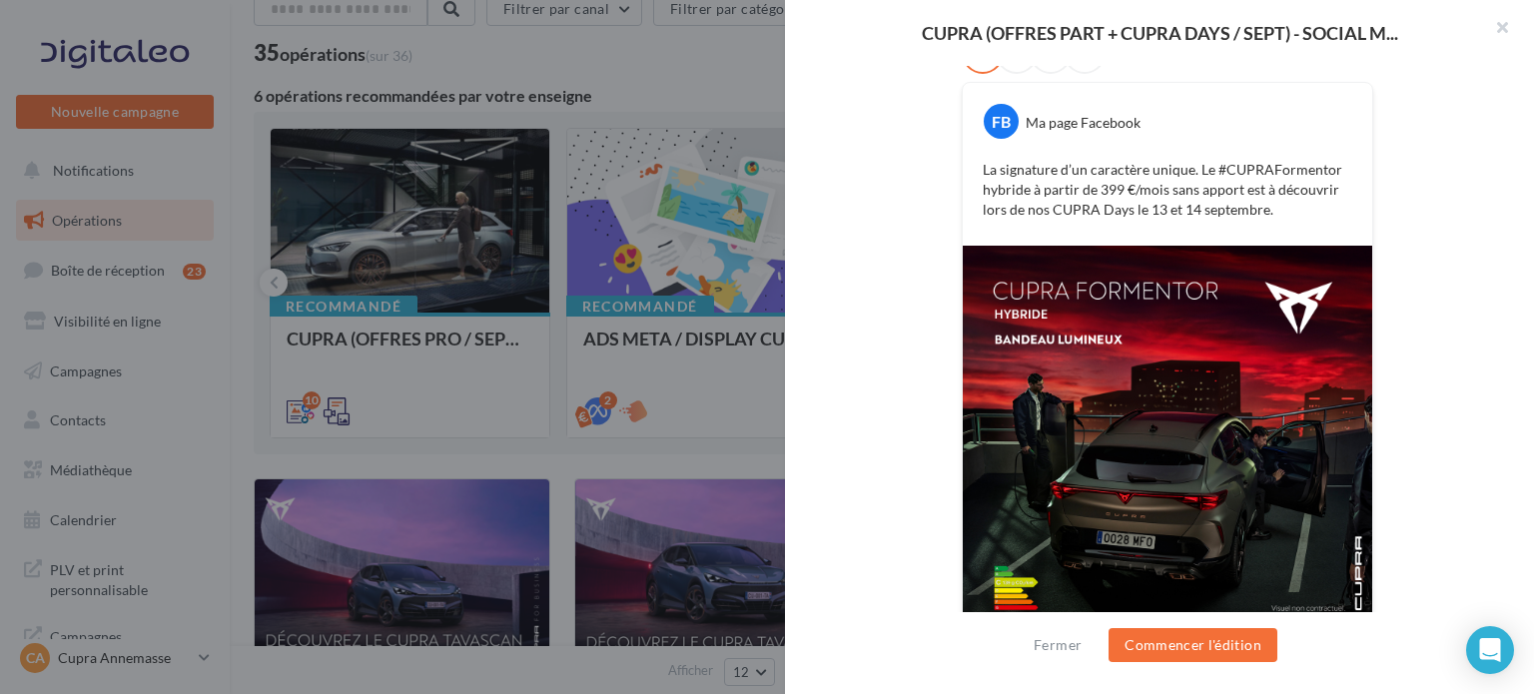
scroll to position [363, 0]
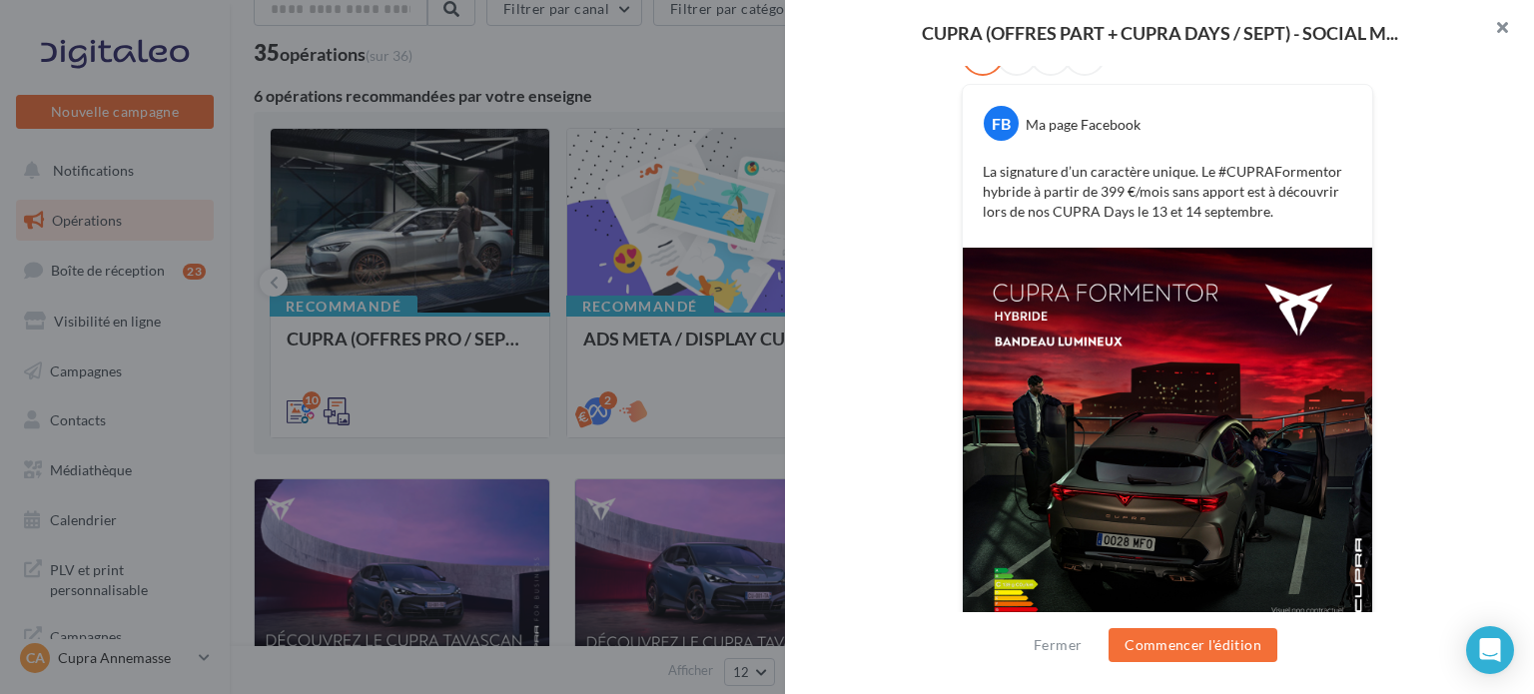
click at [1507, 28] on button "button" at bounding box center [1494, 30] width 80 height 60
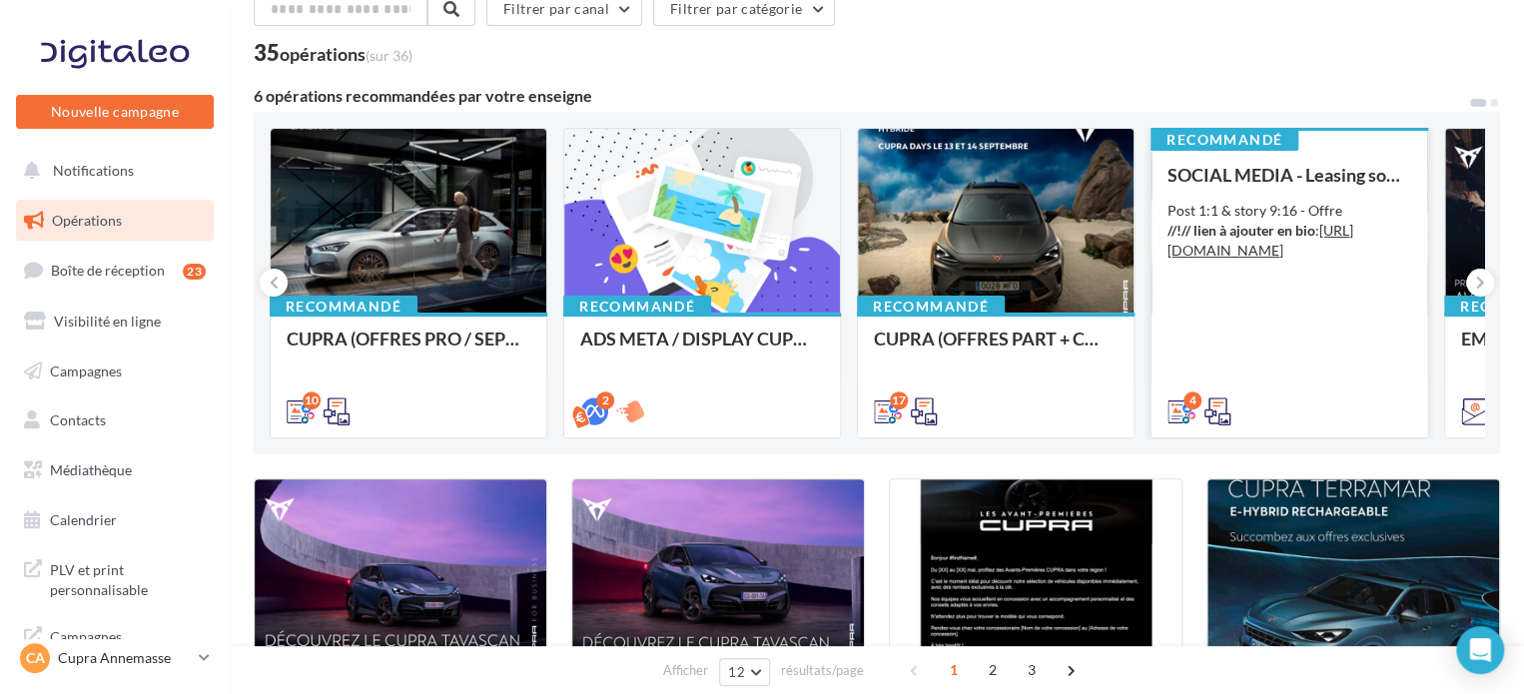
click at [1275, 347] on div "SOCIAL MEDIA - Leasing social électrique - CUPRA Born Post 1:1 & story 9:16 - O…" at bounding box center [1289, 292] width 244 height 255
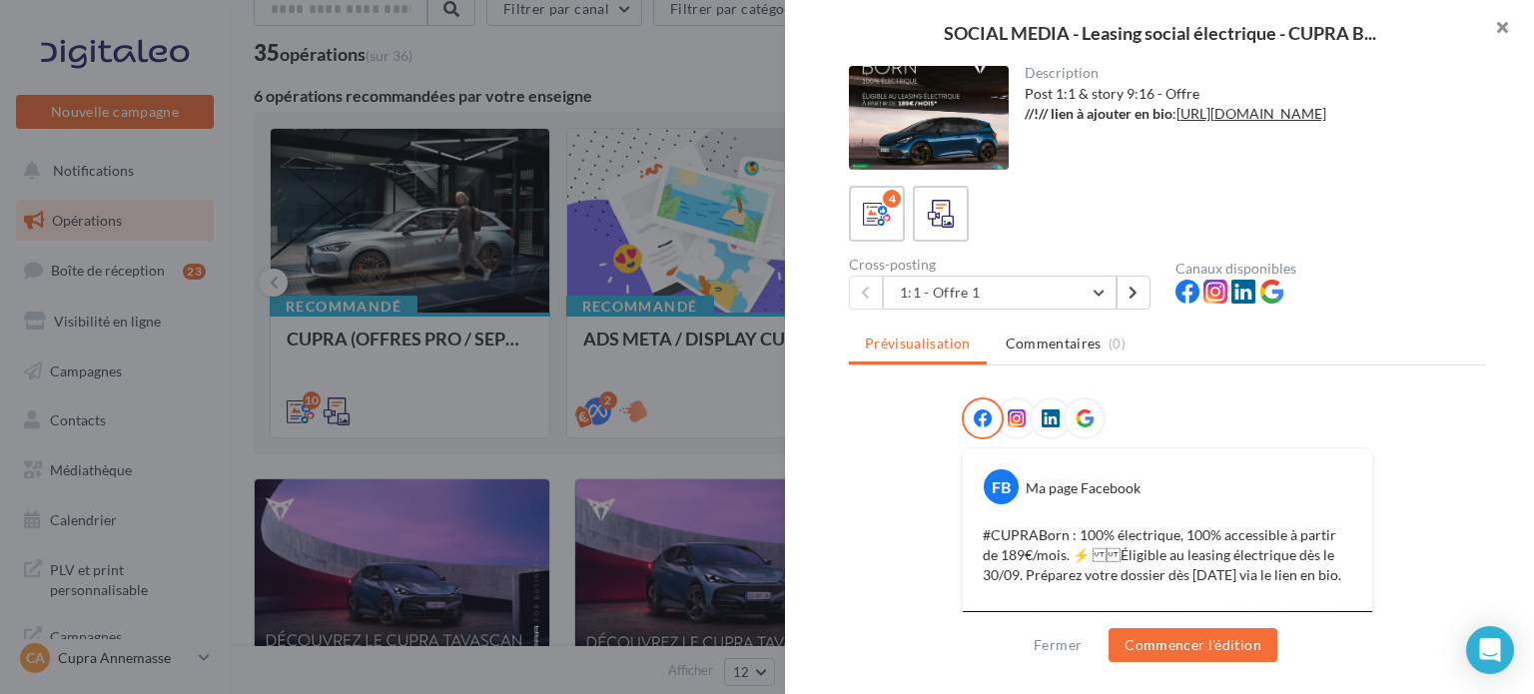
click at [1501, 31] on button "button" at bounding box center [1494, 30] width 80 height 60
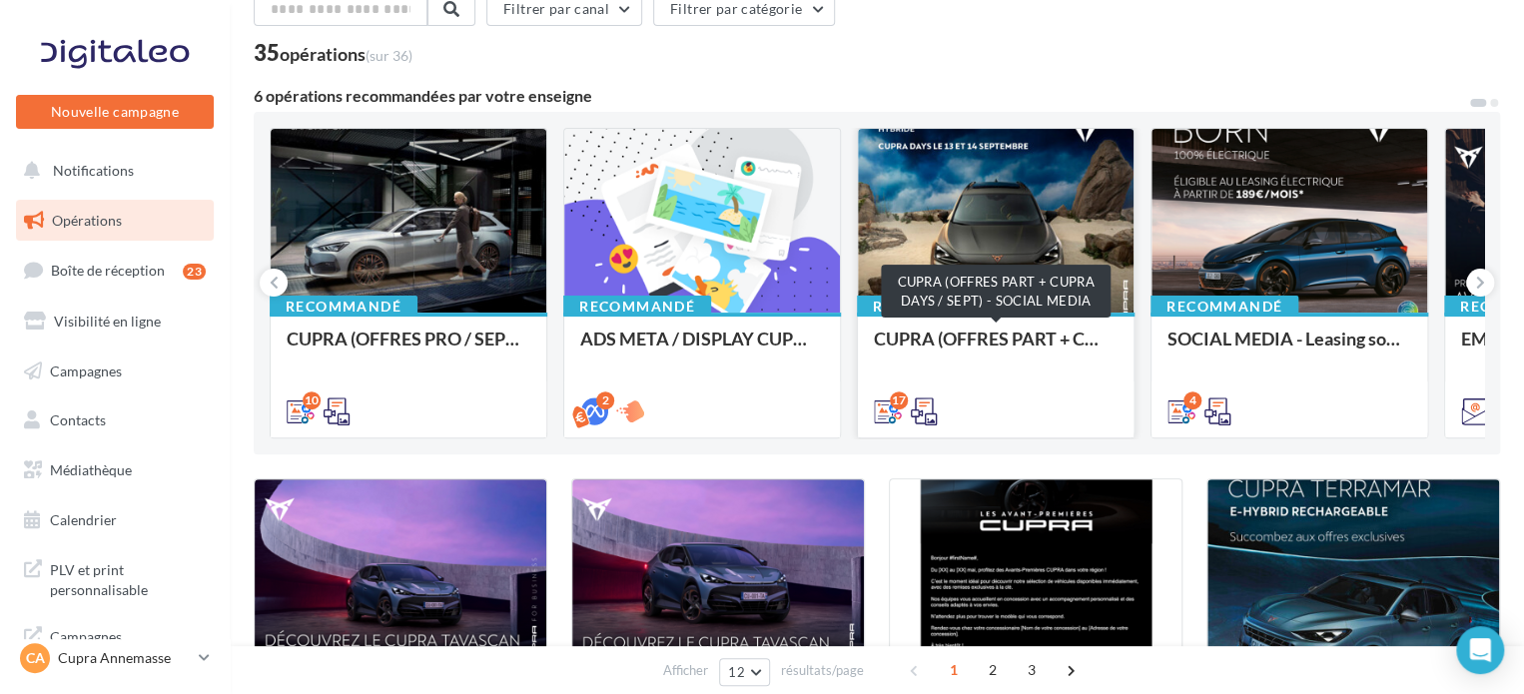
click at [1023, 337] on div "CUPRA (OFFRES PART + CUPRA DAYS / SEPT) - SOCIAL MEDIA" at bounding box center [996, 349] width 244 height 40
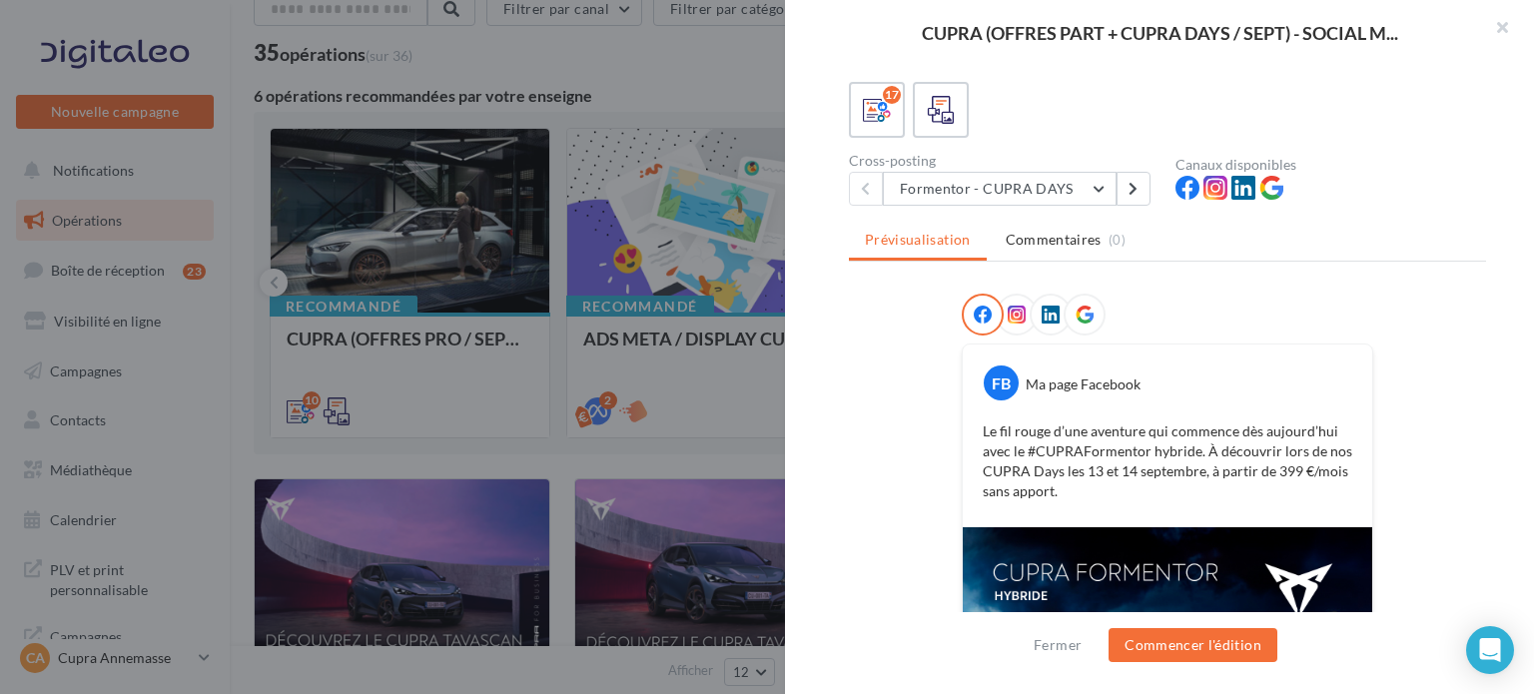
scroll to position [0, 0]
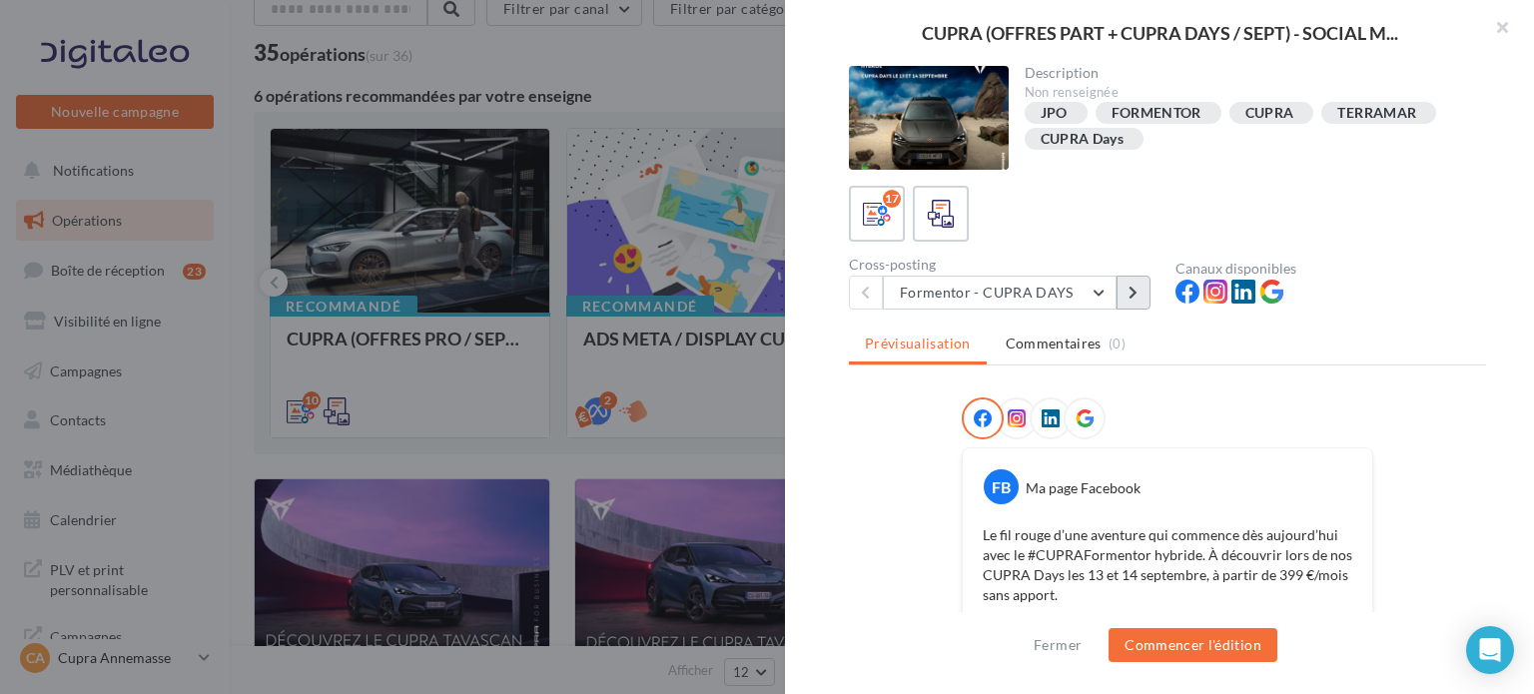
click at [1123, 291] on button at bounding box center [1133, 293] width 34 height 34
click at [1126, 284] on button at bounding box center [1133, 293] width 34 height 34
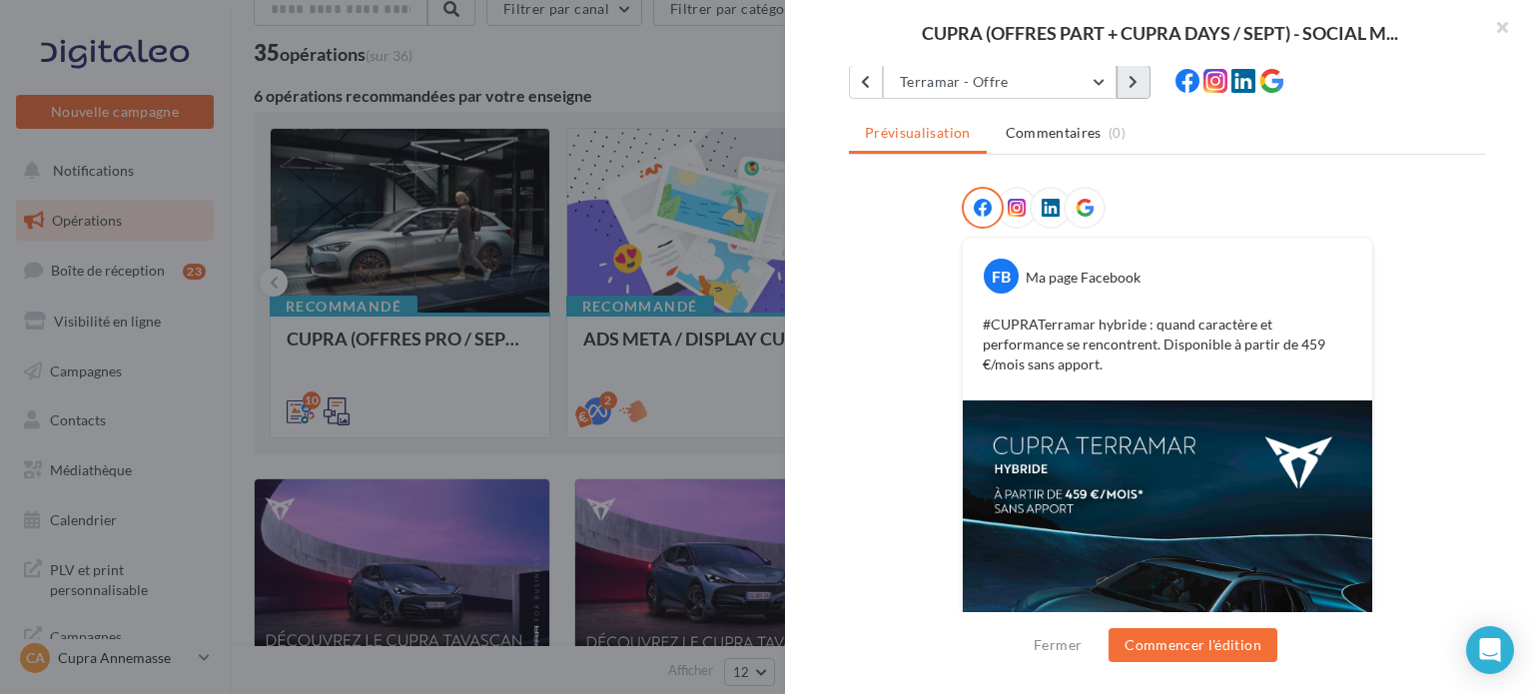
scroll to position [70, 0]
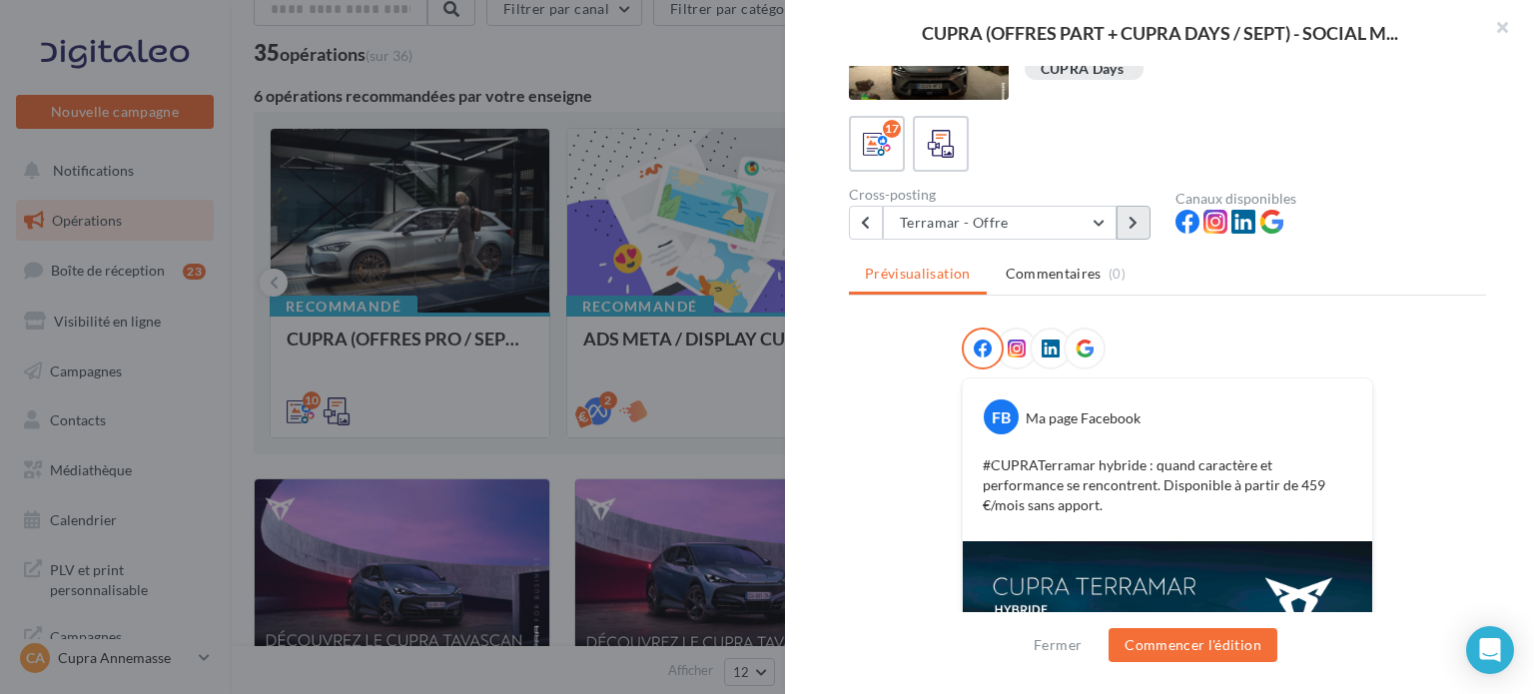
click at [1138, 230] on button at bounding box center [1133, 223] width 34 height 34
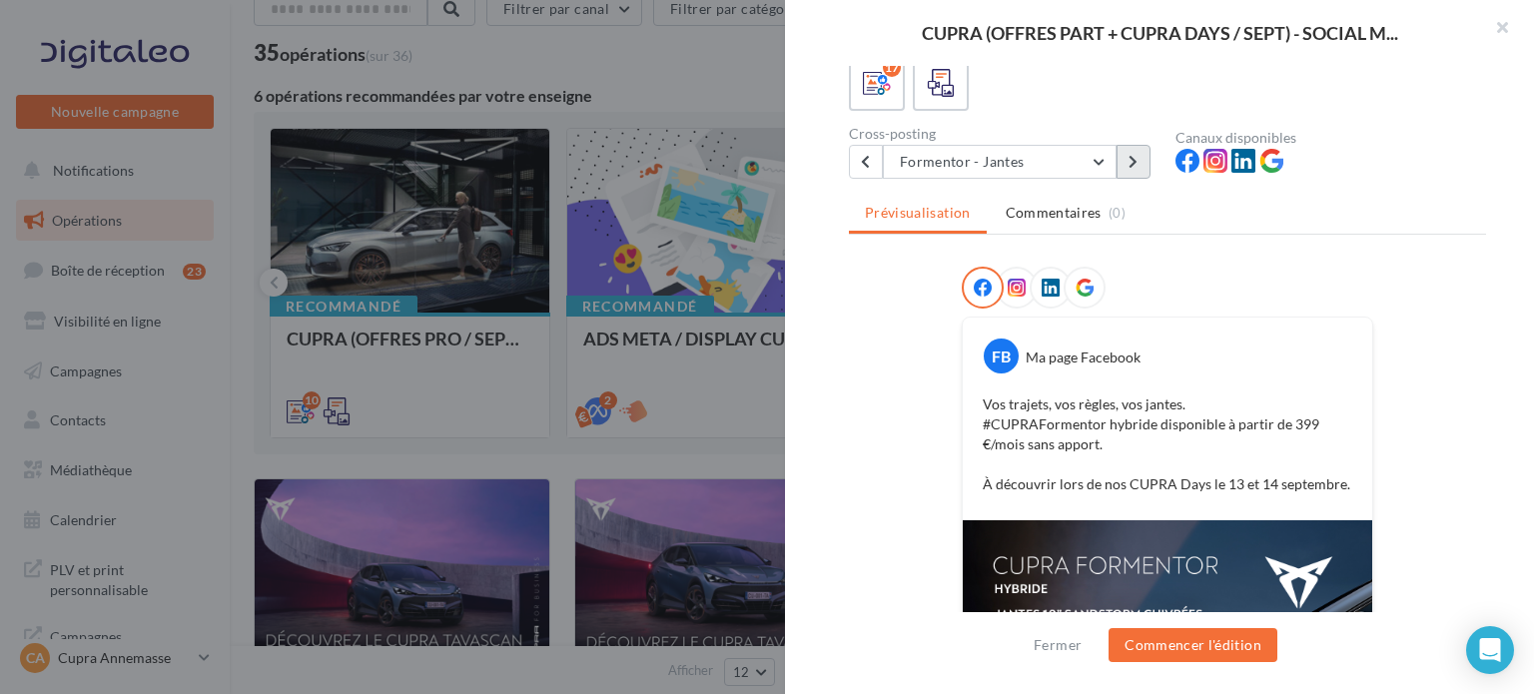
scroll to position [130, 0]
click at [1135, 148] on button at bounding box center [1133, 163] width 34 height 34
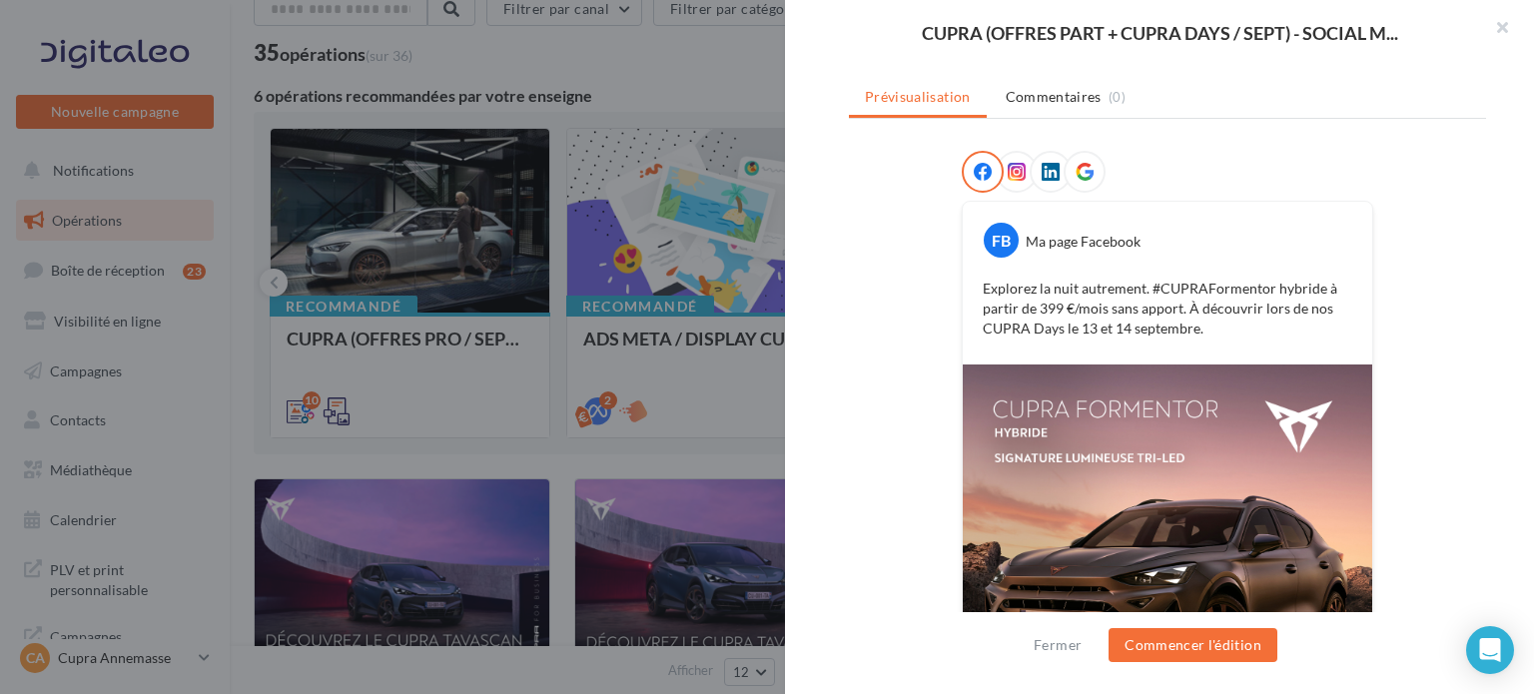
scroll to position [414, 0]
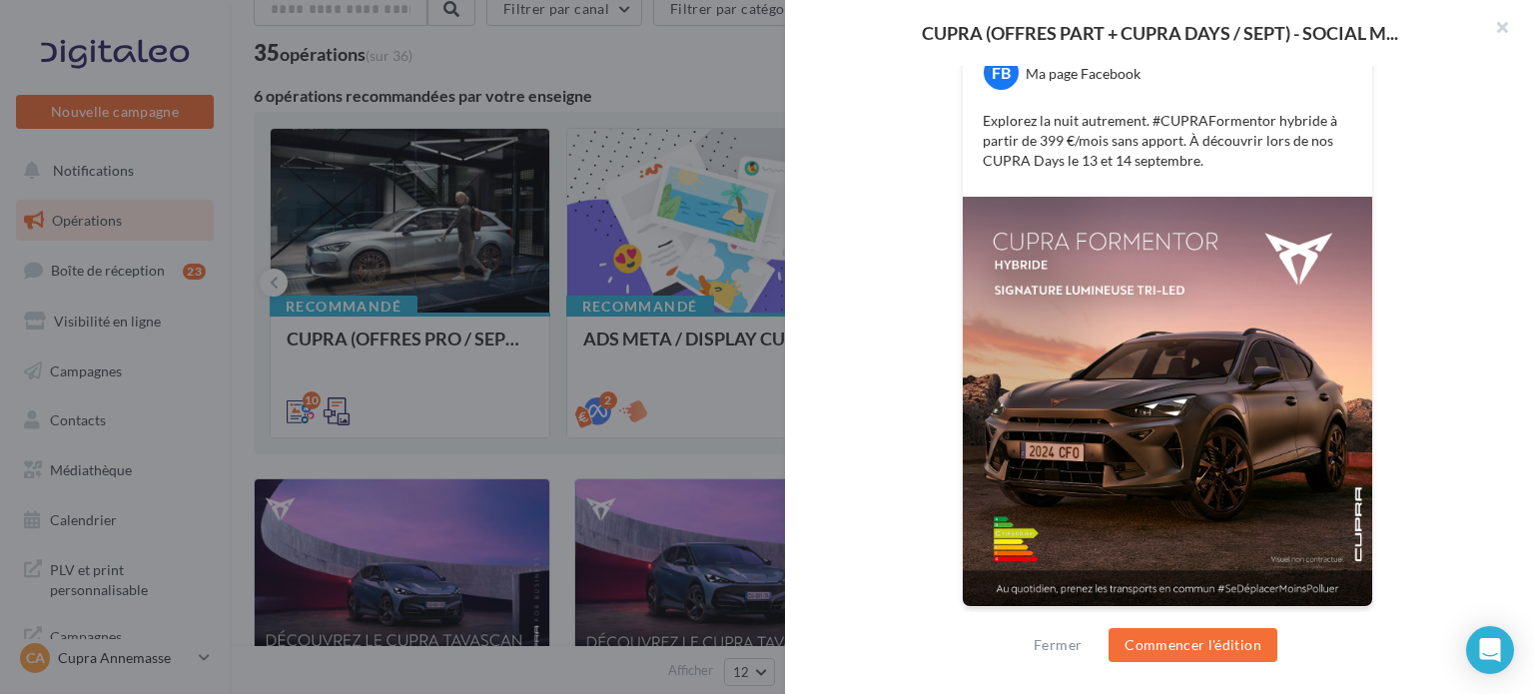
click at [1086, 370] on img at bounding box center [1167, 401] width 409 height 409
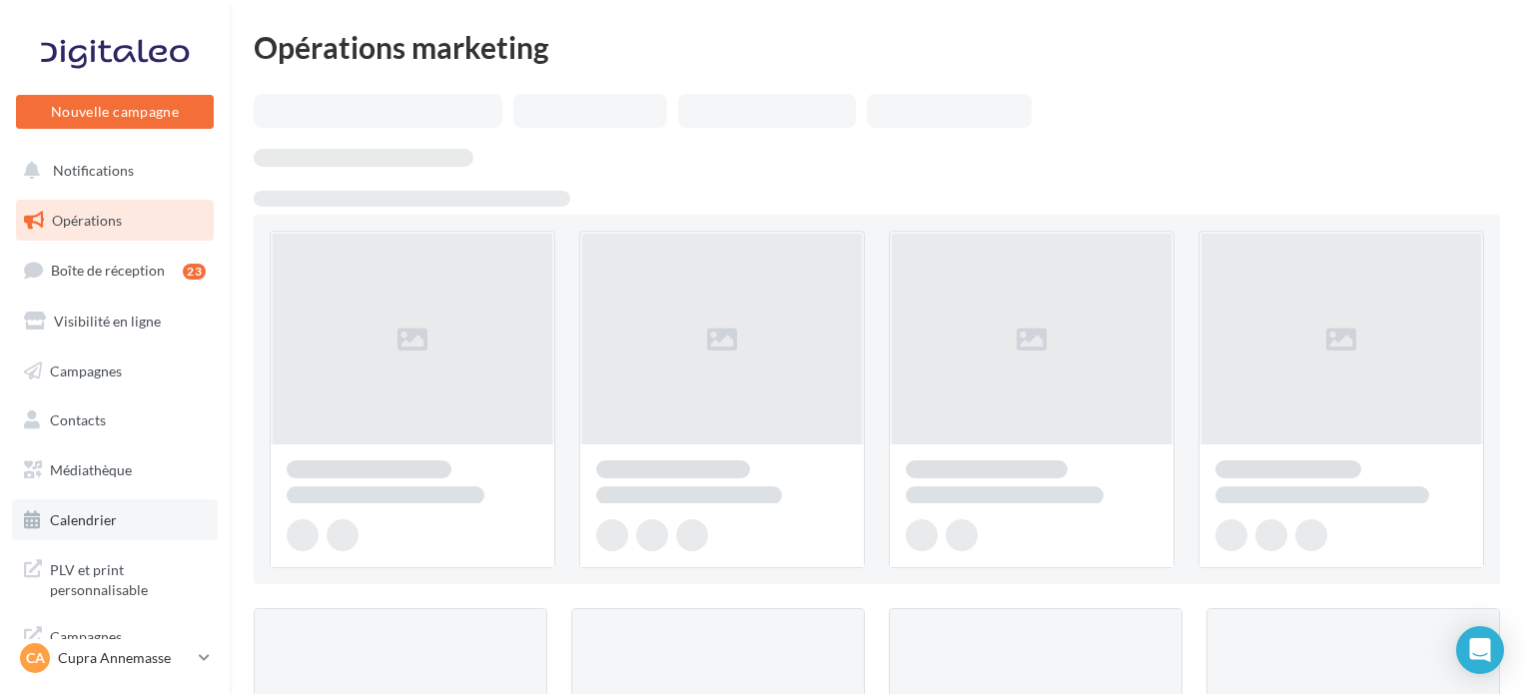
scroll to position [102, 0]
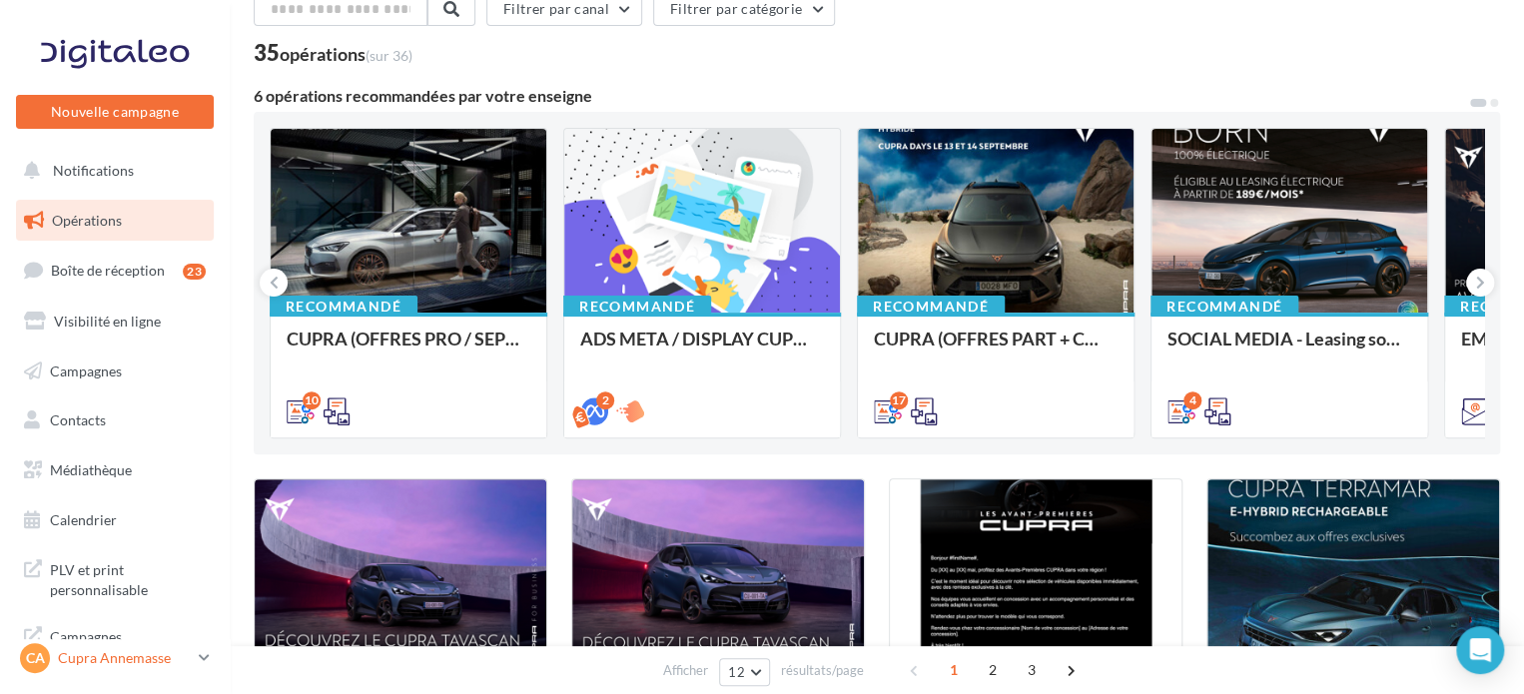
click at [178, 664] on p "Cupra Annemasse" at bounding box center [124, 658] width 133 height 20
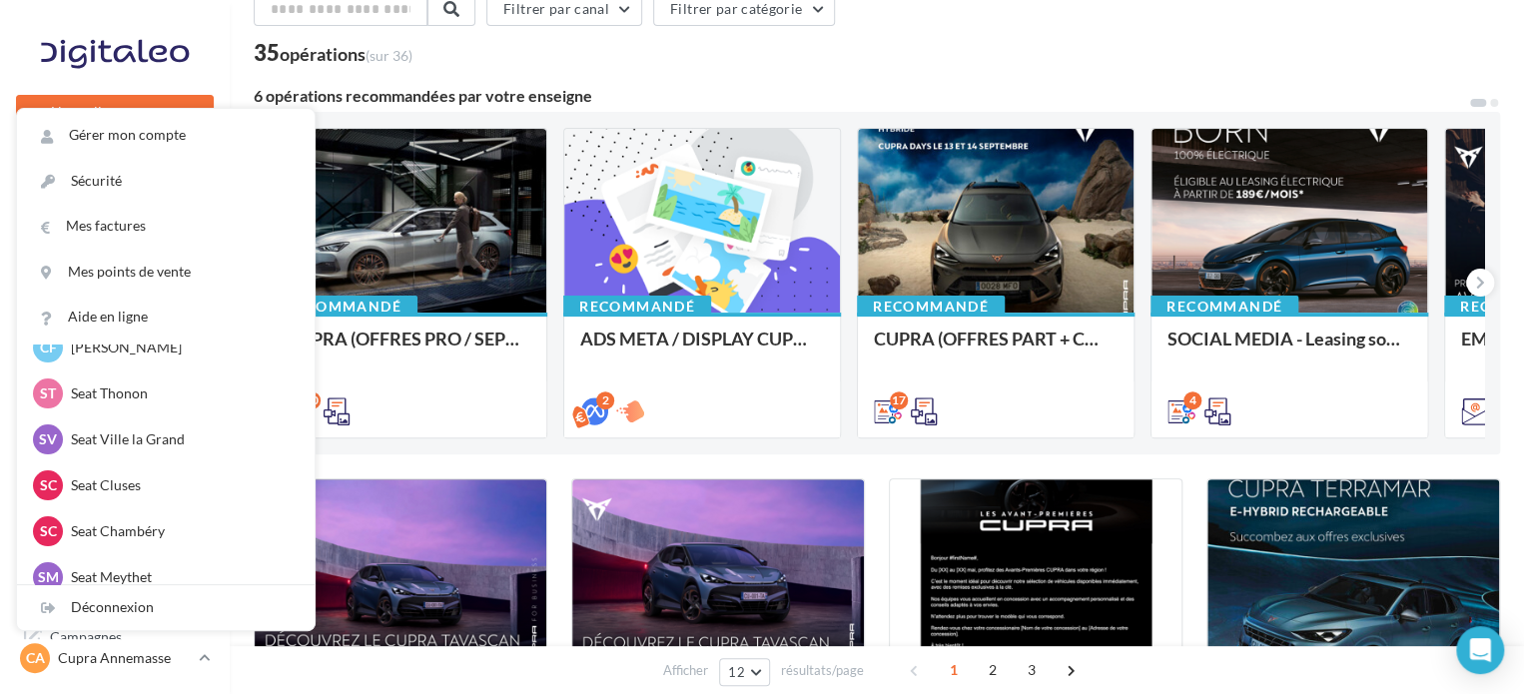
scroll to position [223, 0]
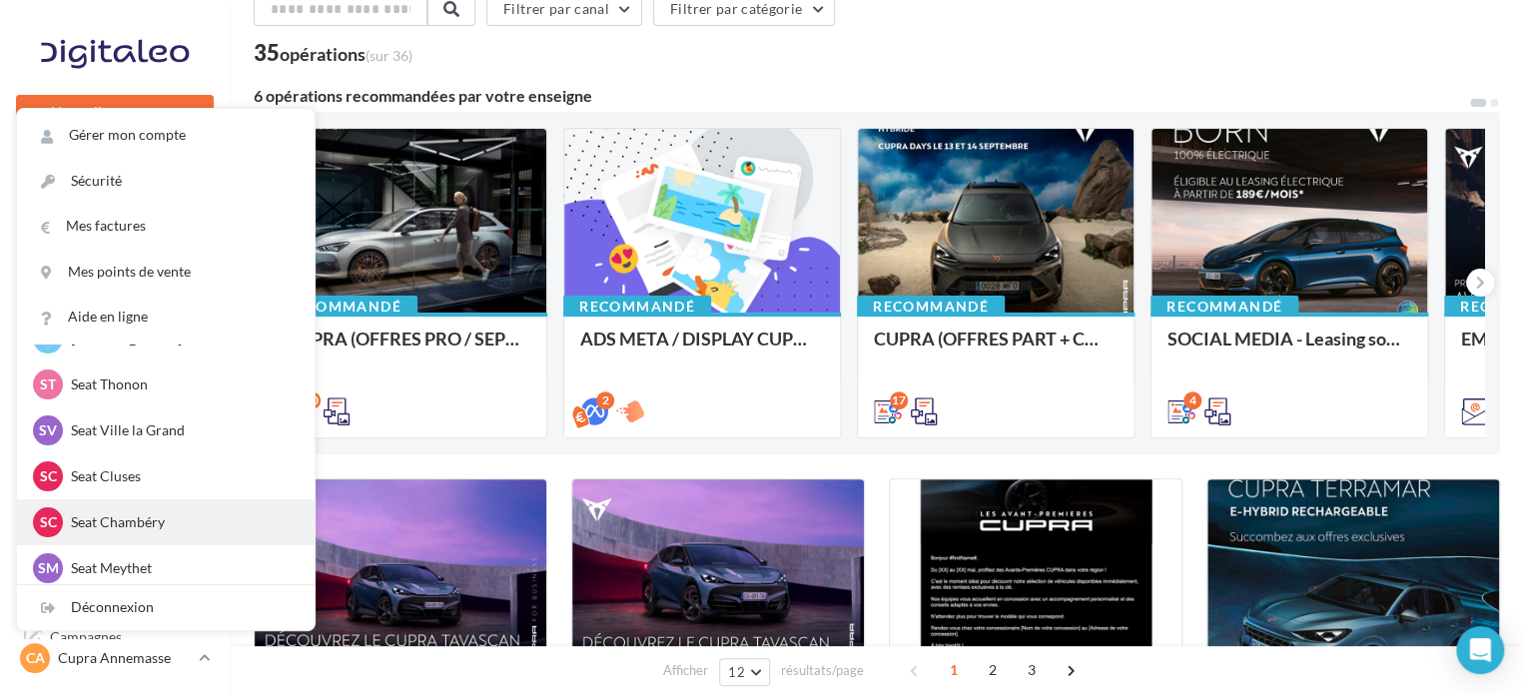
click at [136, 505] on div "SC Seat Chambéry SEAT-CHAMBERY" at bounding box center [166, 522] width 298 height 46
click at [136, 522] on p "Seat Chambéry" at bounding box center [181, 522] width 220 height 20
